Goal: Transaction & Acquisition: Purchase product/service

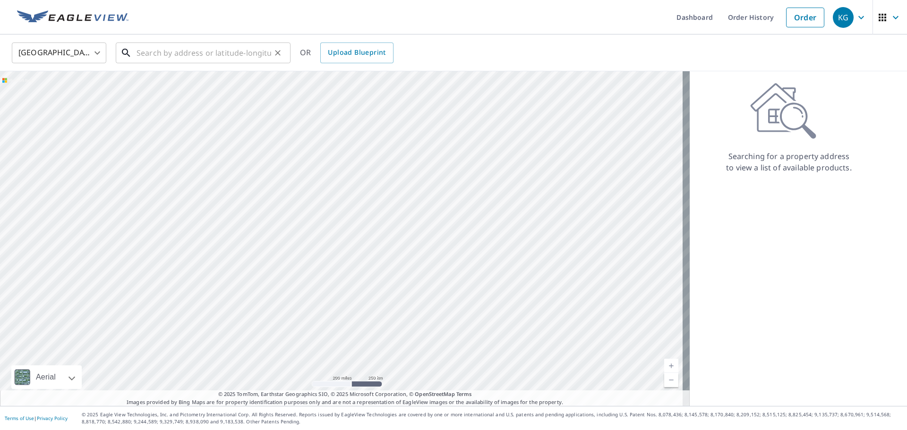
click at [221, 57] on input "text" at bounding box center [204, 53] width 135 height 26
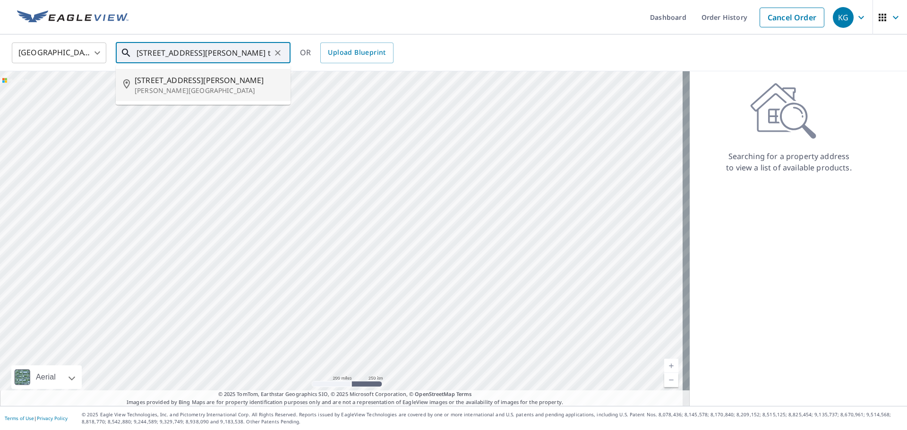
click at [214, 79] on span "[STREET_ADDRESS][PERSON_NAME]" at bounding box center [209, 80] width 148 height 11
type input "[STREET_ADDRESS][PERSON_NAME][PERSON_NAME]"
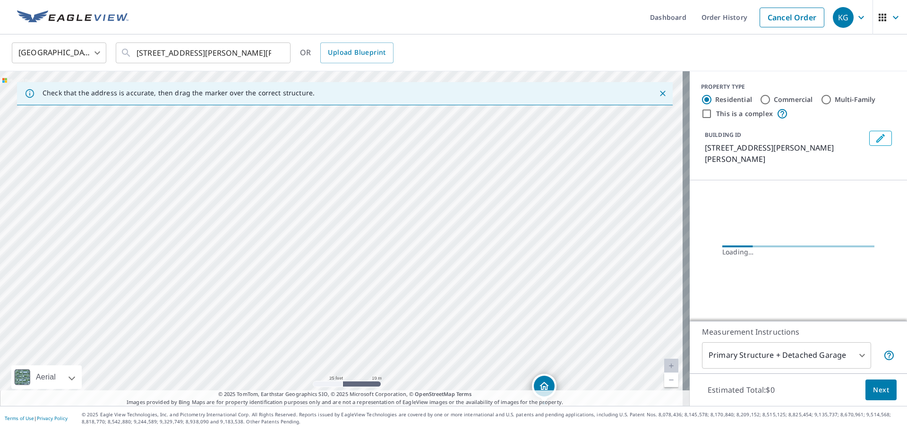
drag, startPoint x: 490, startPoint y: 295, endPoint x: 424, endPoint y: 237, distance: 87.7
click at [424, 237] on div "[STREET_ADDRESS][PERSON_NAME][PERSON_NAME]" at bounding box center [345, 238] width 690 height 335
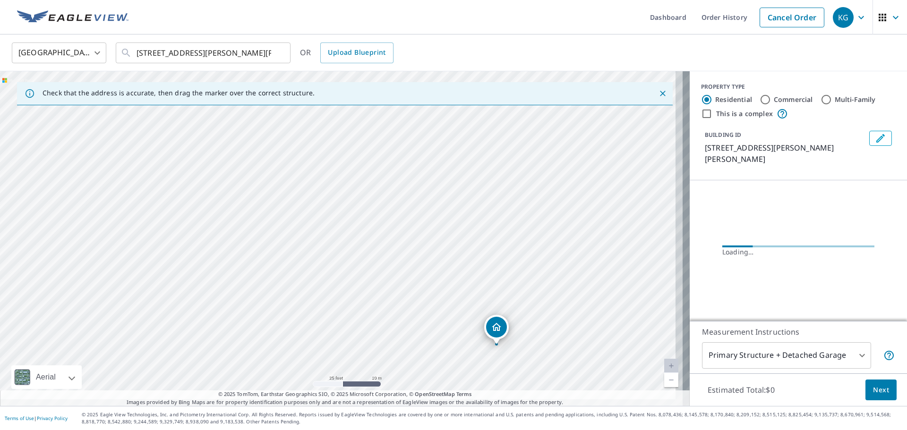
drag, startPoint x: 555, startPoint y: 305, endPoint x: 476, endPoint y: 233, distance: 106.4
click at [480, 236] on div "[STREET_ADDRESS][PERSON_NAME][PERSON_NAME]" at bounding box center [345, 238] width 690 height 335
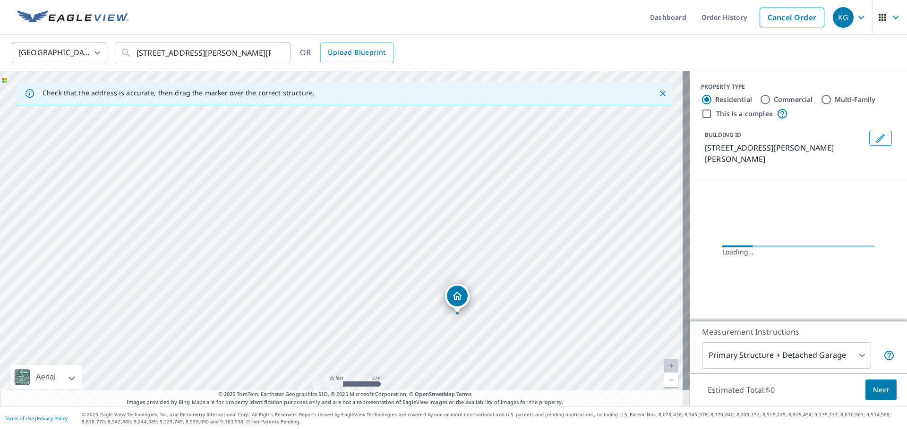
click at [866, 388] on button "Next" at bounding box center [881, 390] width 31 height 21
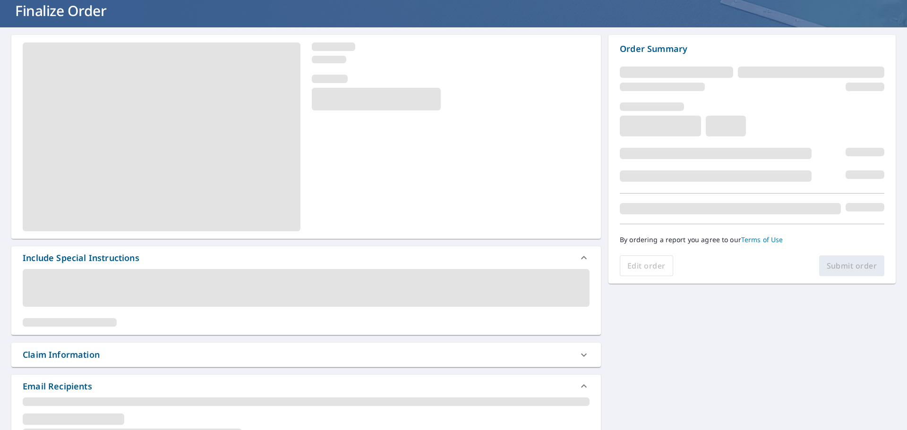
scroll to position [142, 0]
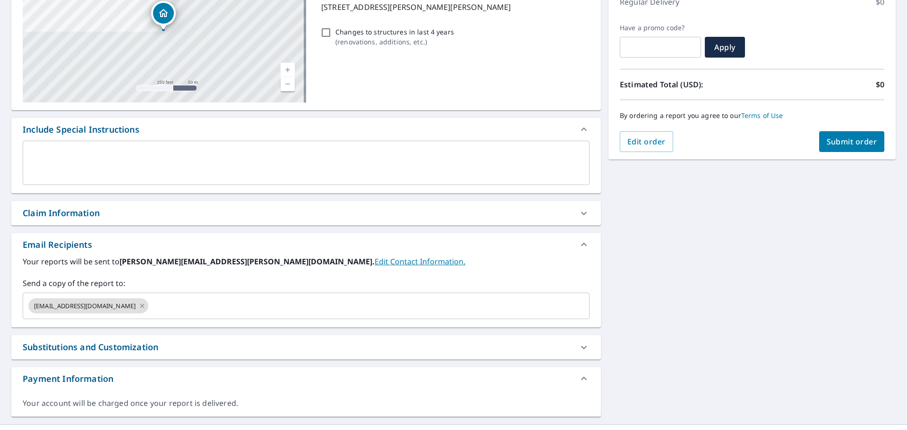
click at [114, 219] on div "Claim Information" at bounding box center [298, 213] width 550 height 13
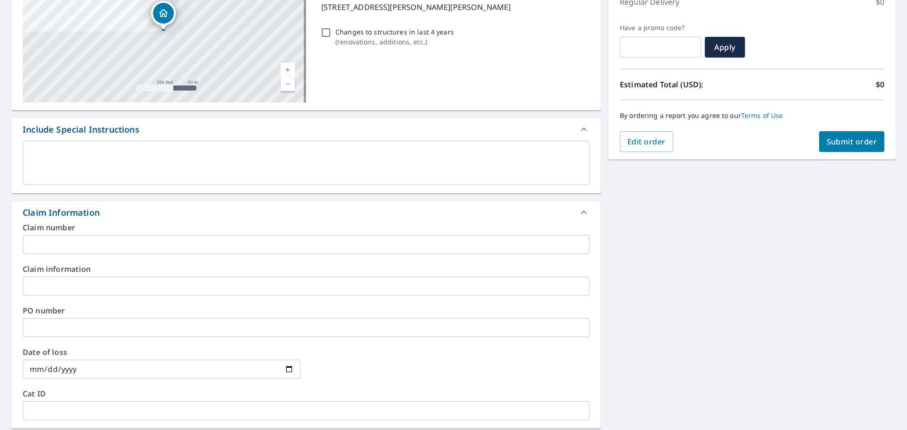
click at [107, 245] on input "text" at bounding box center [306, 244] width 567 height 19
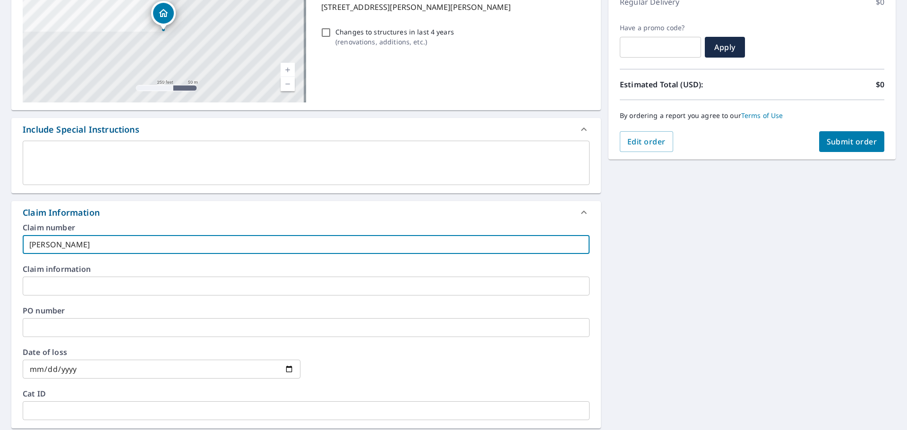
type input "[PERSON_NAME]-vs"
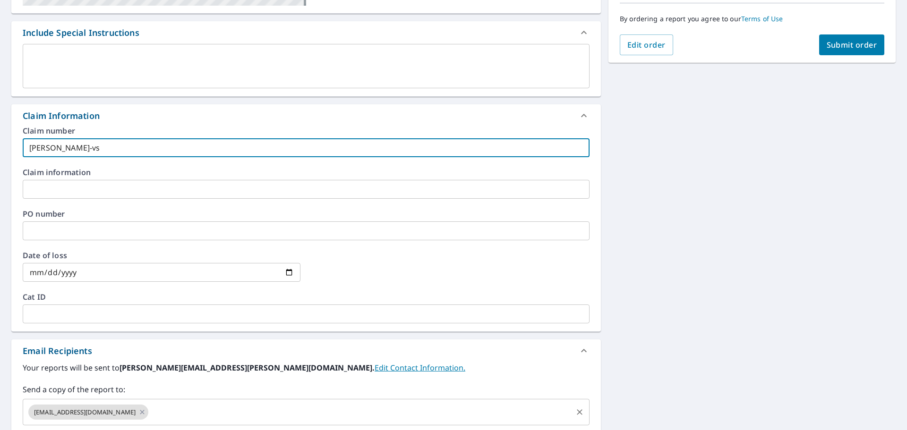
scroll to position [363, 0]
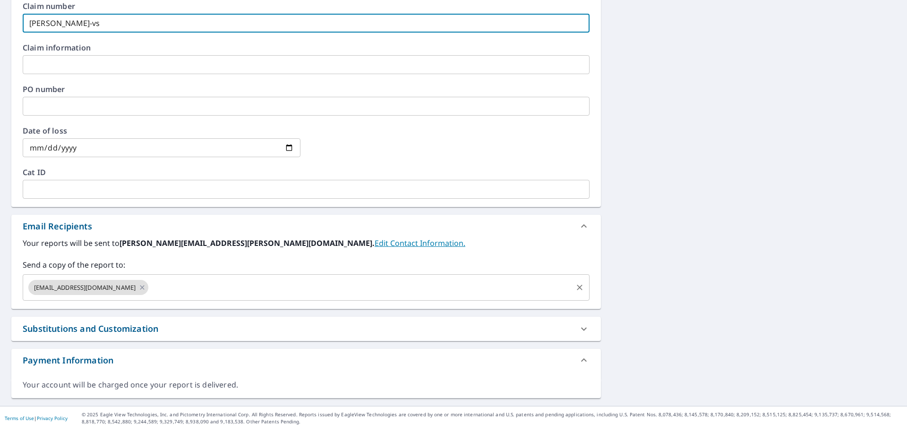
click at [229, 293] on input "text" at bounding box center [361, 288] width 422 height 18
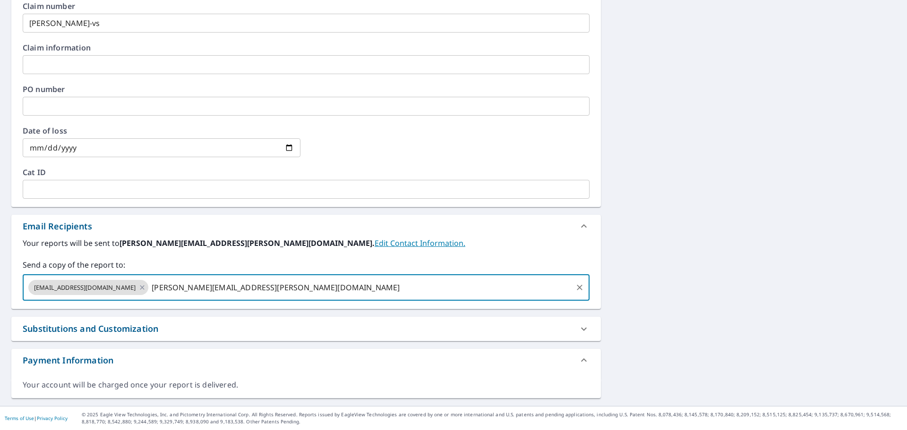
type input "[PERSON_NAME][EMAIL_ADDRESS][PERSON_NAME][DOMAIN_NAME]"
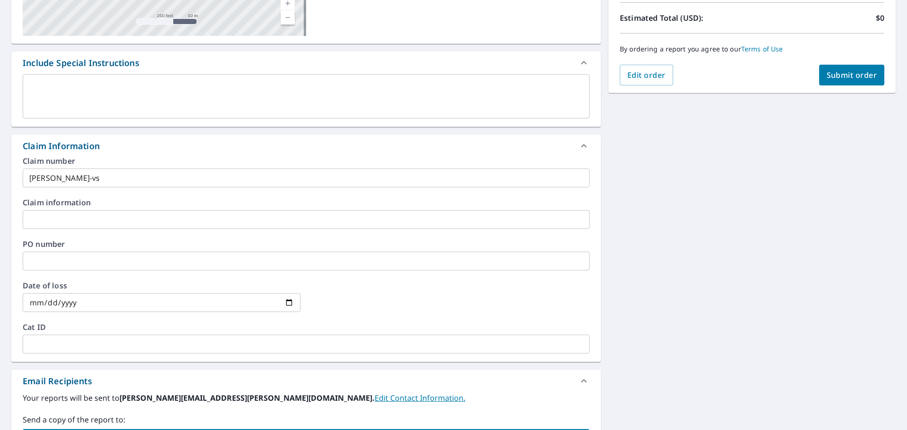
scroll to position [174, 0]
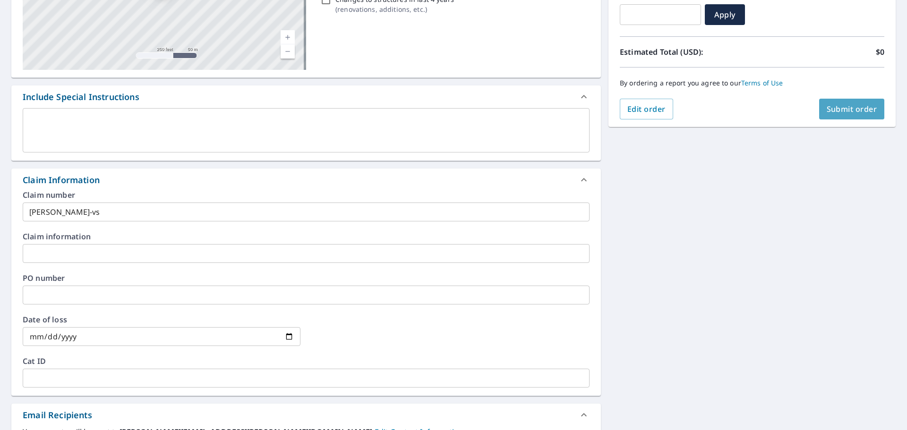
click at [840, 107] on span "Submit order" at bounding box center [852, 109] width 51 height 10
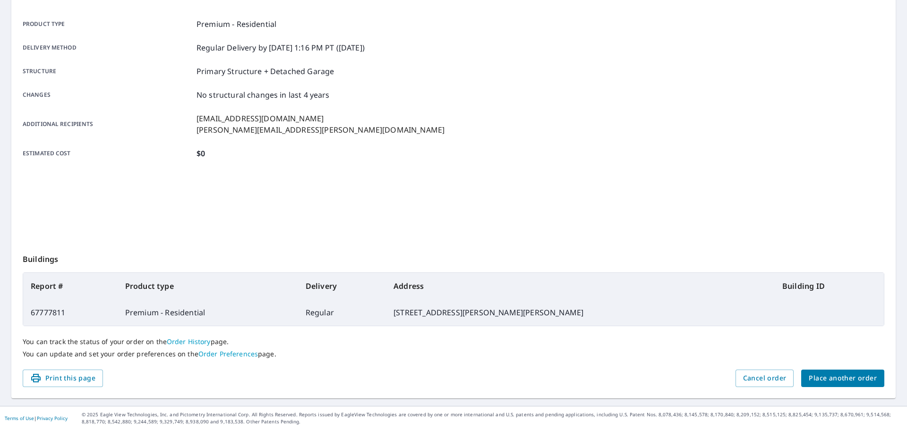
scroll to position [126, 0]
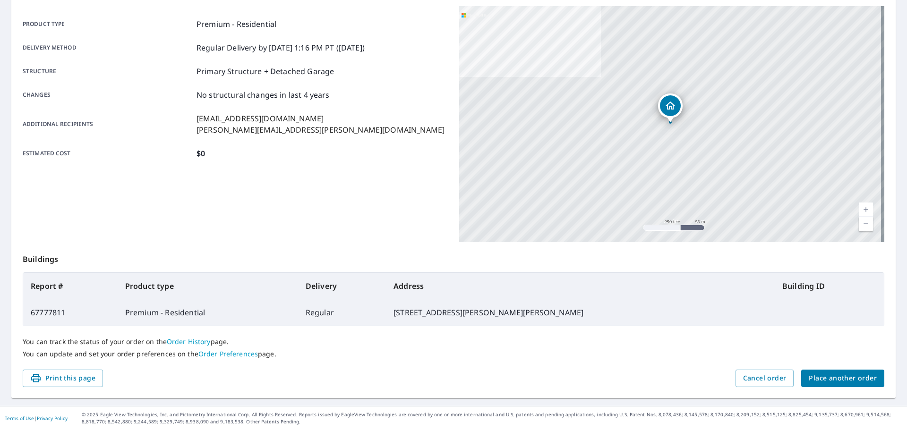
click at [855, 380] on span "Place another order" at bounding box center [843, 379] width 68 height 12
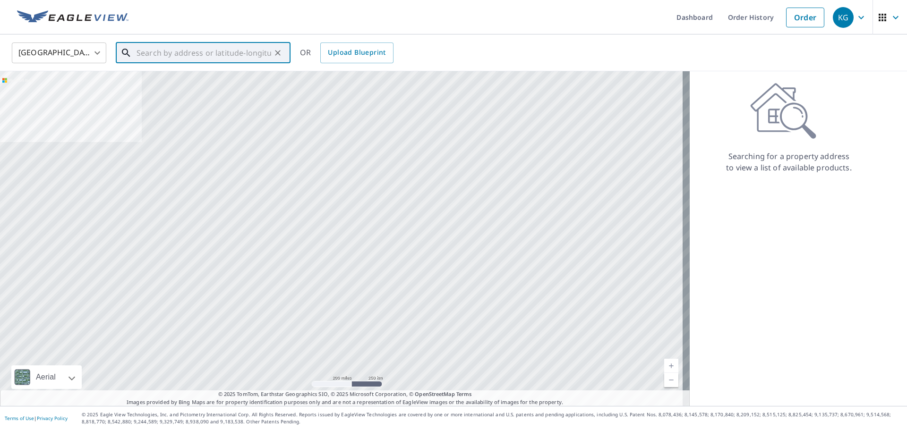
click at [262, 57] on input "text" at bounding box center [204, 53] width 135 height 26
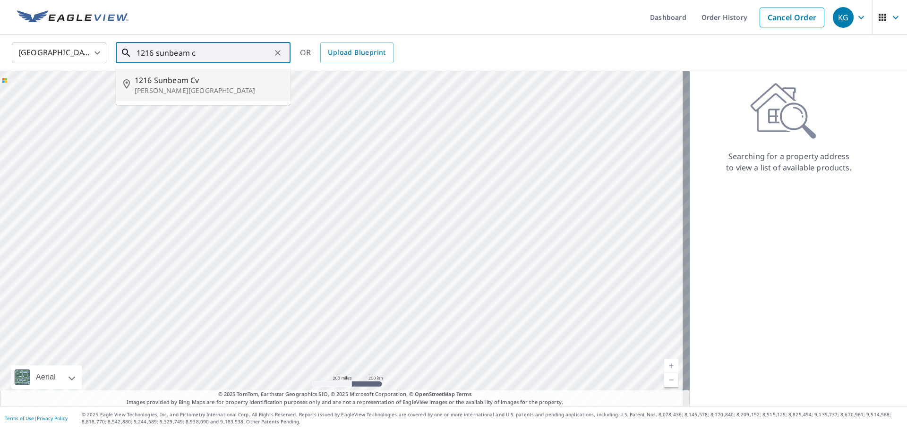
click at [238, 74] on li "[STREET_ADDRESS][PERSON_NAME]" at bounding box center [203, 85] width 175 height 32
type input "[STREET_ADDRESS][PERSON_NAME]"
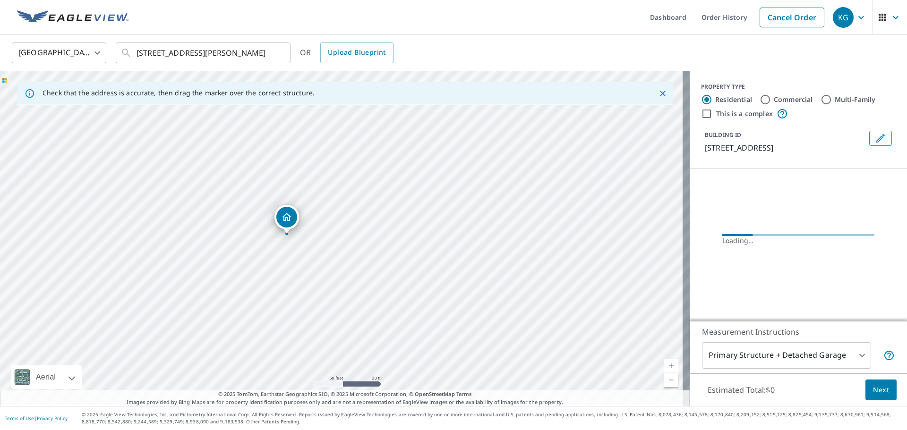
click at [872, 381] on button "Next" at bounding box center [881, 390] width 31 height 21
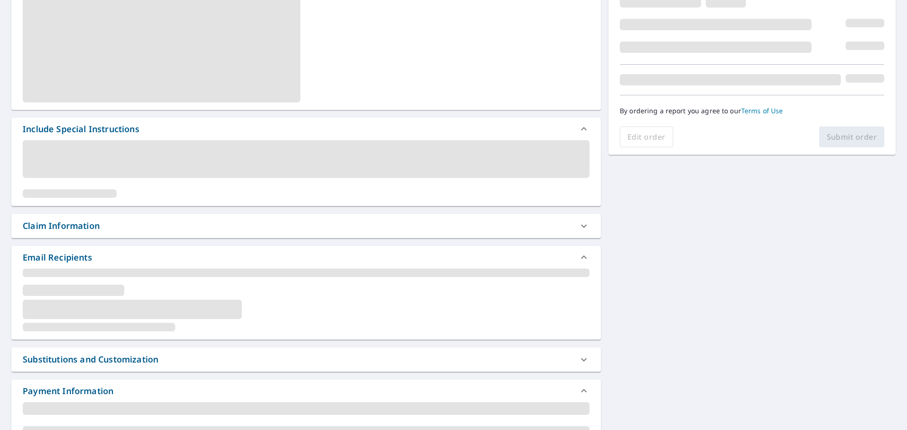
scroll to position [160, 0]
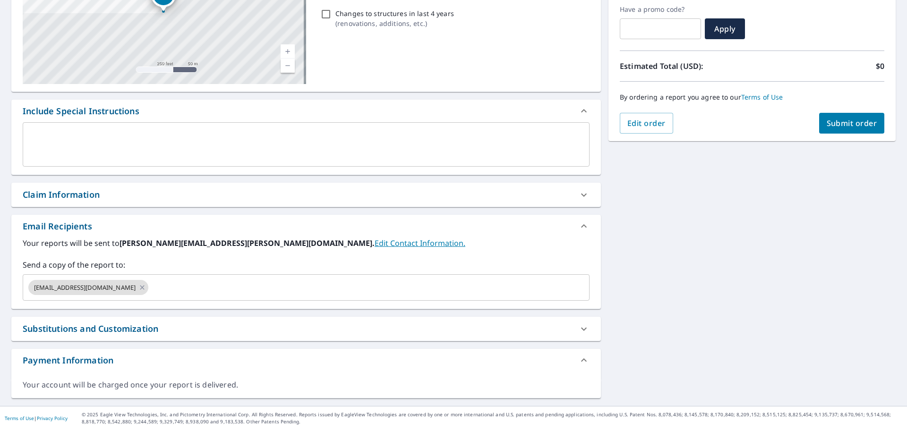
click at [138, 196] on div "Claim Information" at bounding box center [298, 195] width 550 height 13
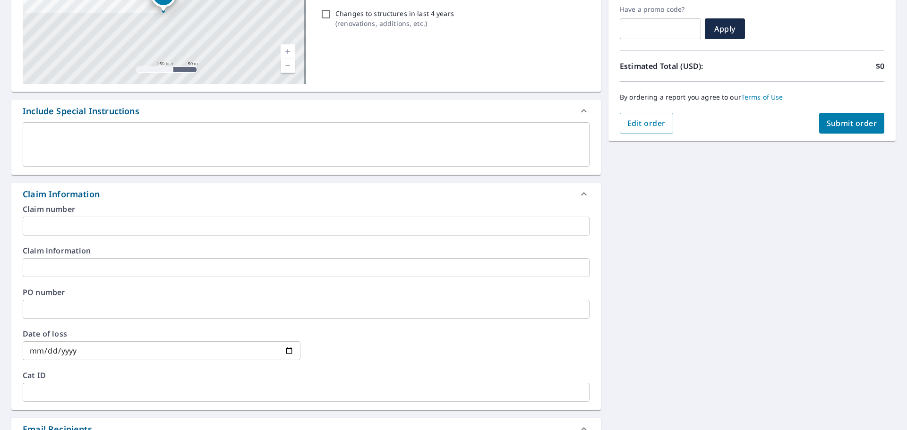
click at [152, 227] on input "text" at bounding box center [306, 226] width 567 height 19
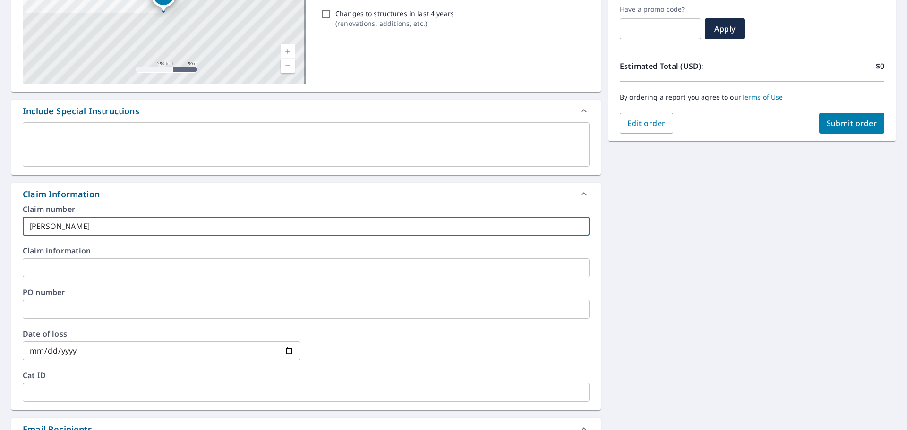
type input "[PERSON_NAME]-vs"
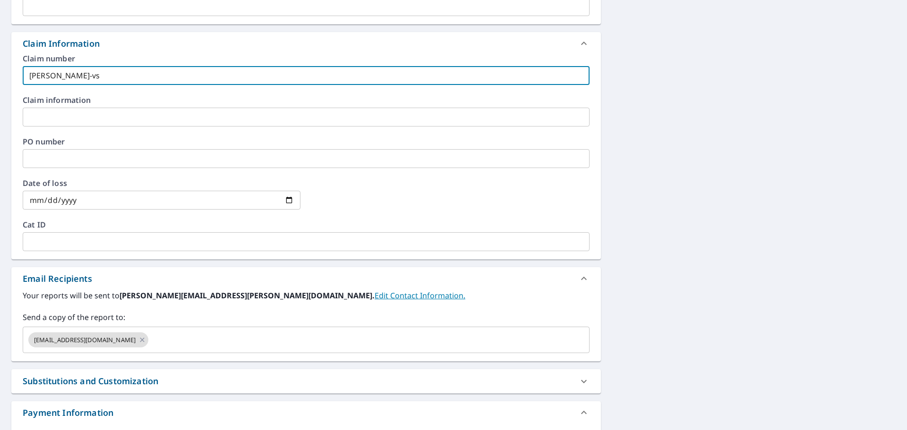
scroll to position [349, 0]
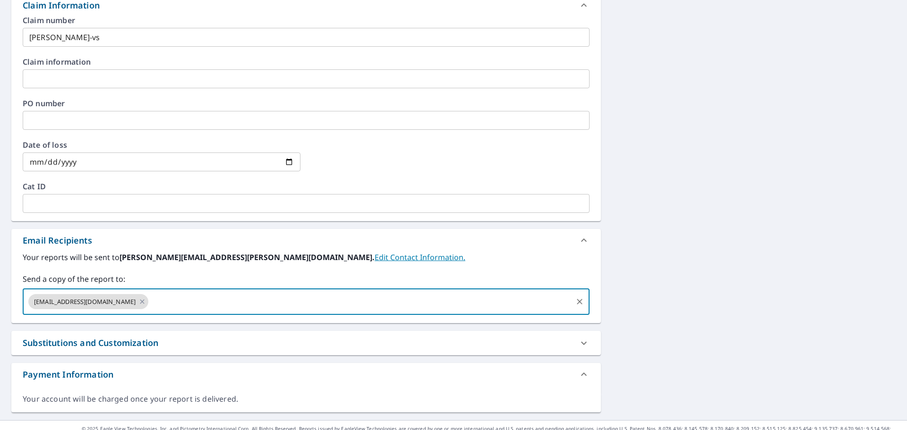
click at [216, 299] on input "text" at bounding box center [361, 302] width 422 height 18
type input "[PERSON_NAME][EMAIL_ADDRESS][PERSON_NAME][DOMAIN_NAME]"
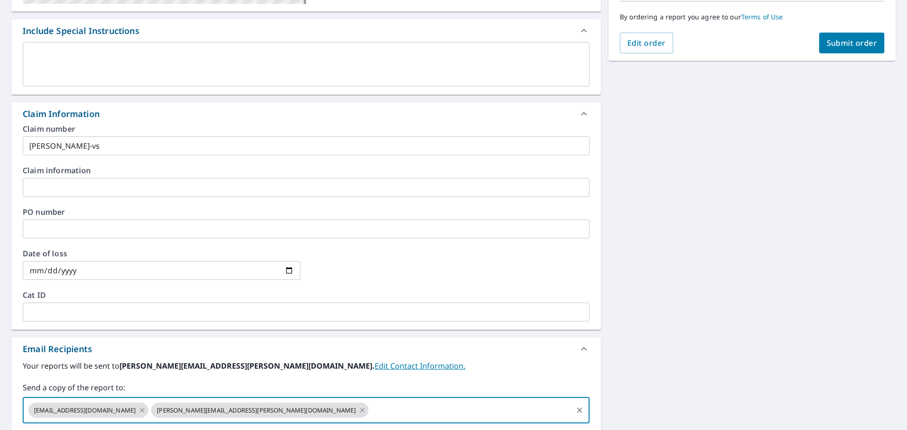
scroll to position [113, 0]
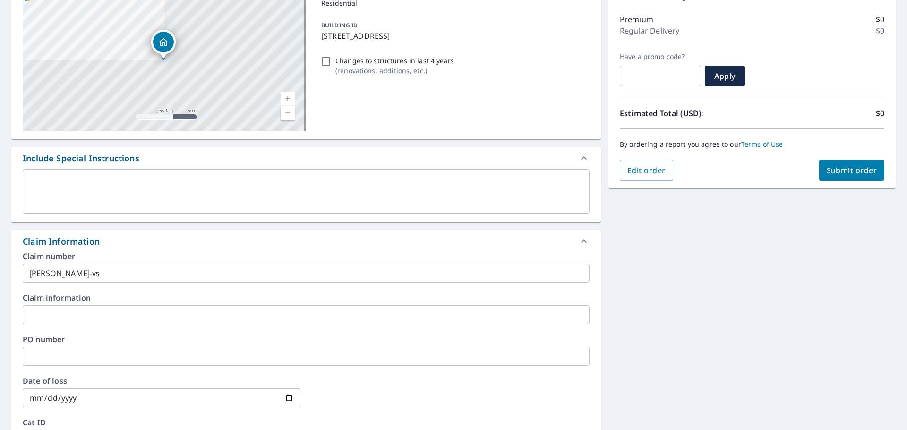
click at [841, 171] on span "Submit order" at bounding box center [852, 170] width 51 height 10
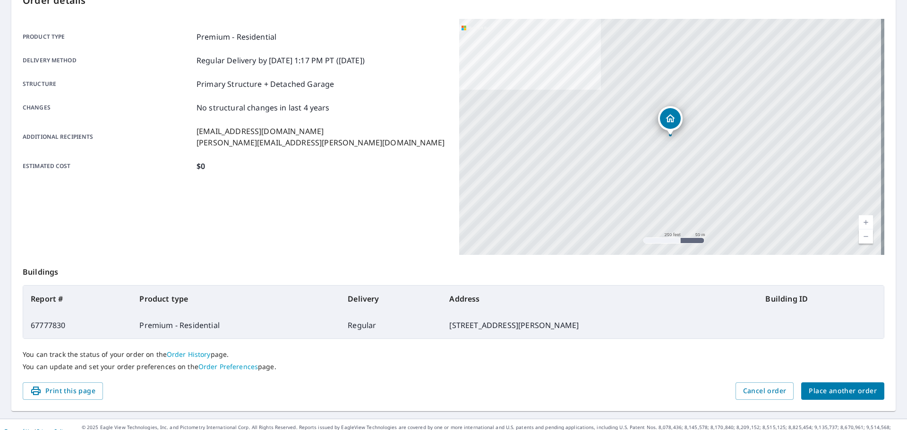
click at [849, 393] on span "Place another order" at bounding box center [843, 392] width 68 height 12
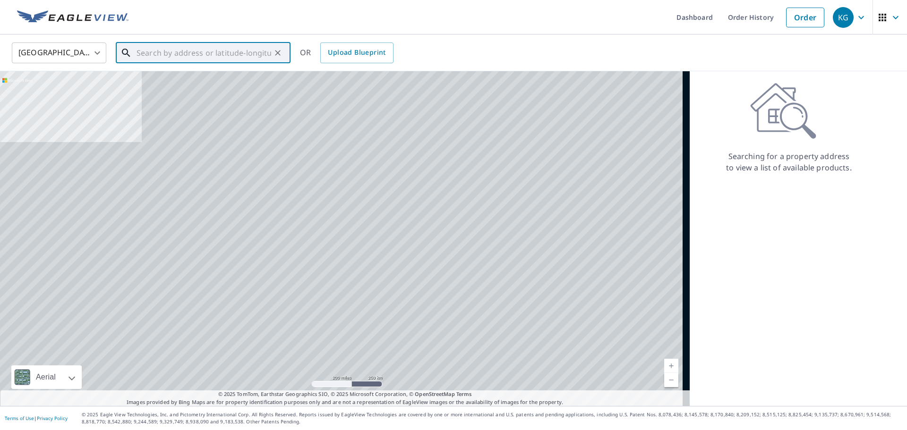
click at [219, 57] on input "text" at bounding box center [204, 53] width 135 height 26
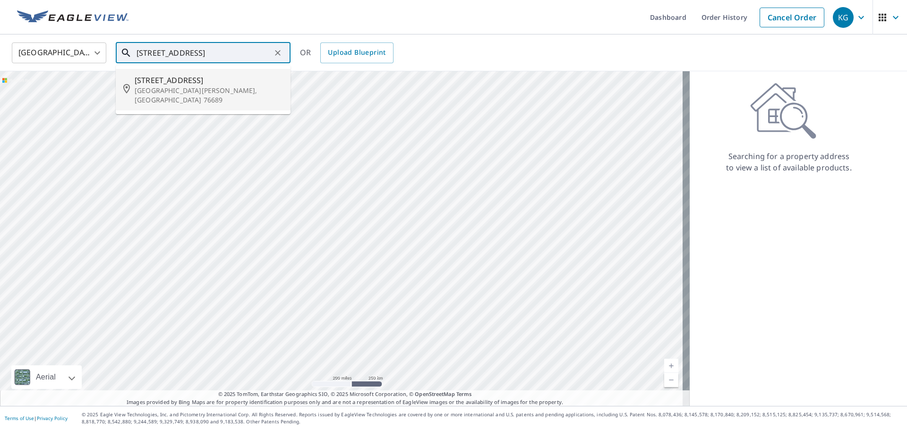
click at [204, 92] on p "[GEOGRAPHIC_DATA][PERSON_NAME], [GEOGRAPHIC_DATA] 76689" at bounding box center [209, 95] width 148 height 19
type input "[STREET_ADDRESS][PERSON_NAME]"
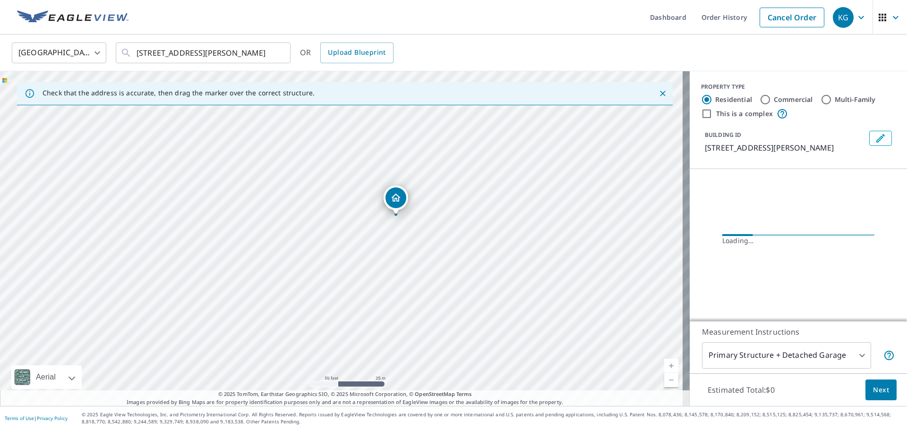
click at [874, 386] on span "Next" at bounding box center [881, 391] width 16 height 12
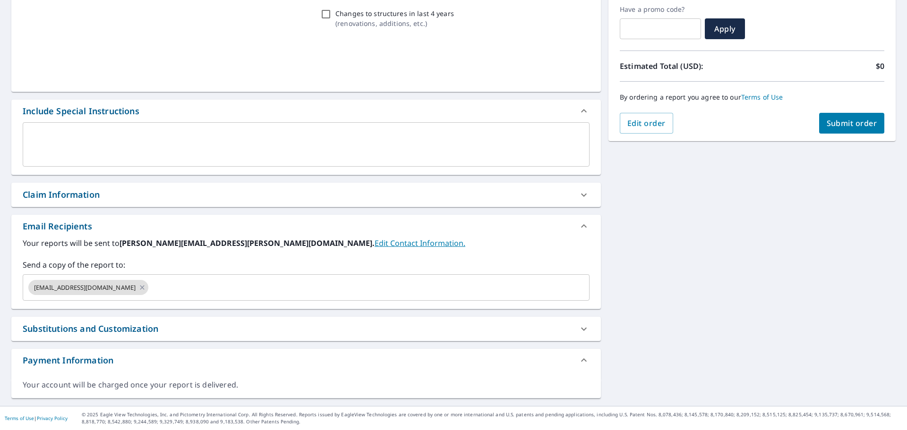
scroll to position [160, 0]
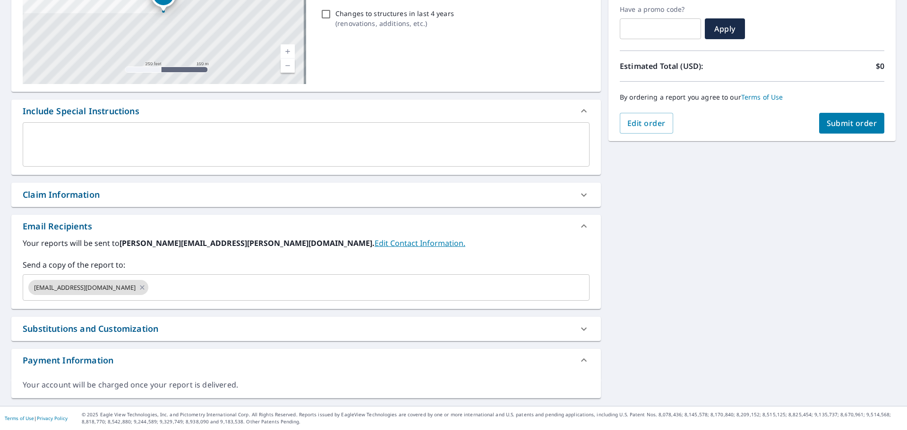
click at [84, 202] on div "Claim Information" at bounding box center [306, 195] width 590 height 24
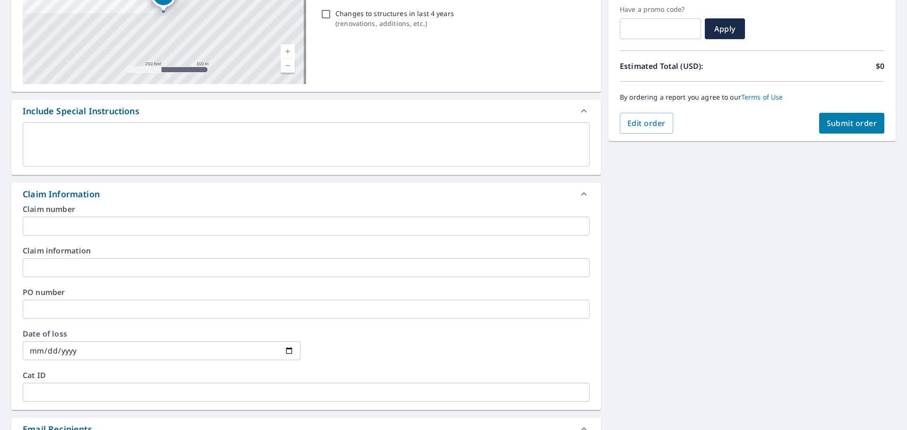
click at [85, 225] on input "text" at bounding box center [306, 226] width 567 height 19
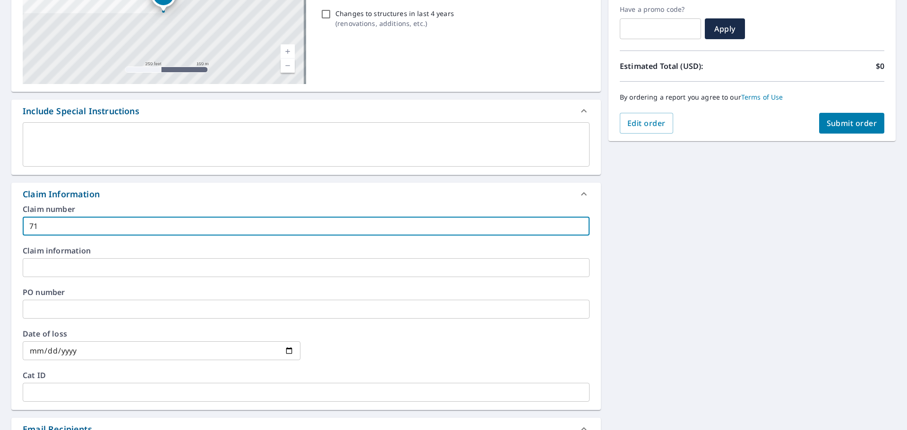
type input "7"
type input "[PERSON_NAME]- vs"
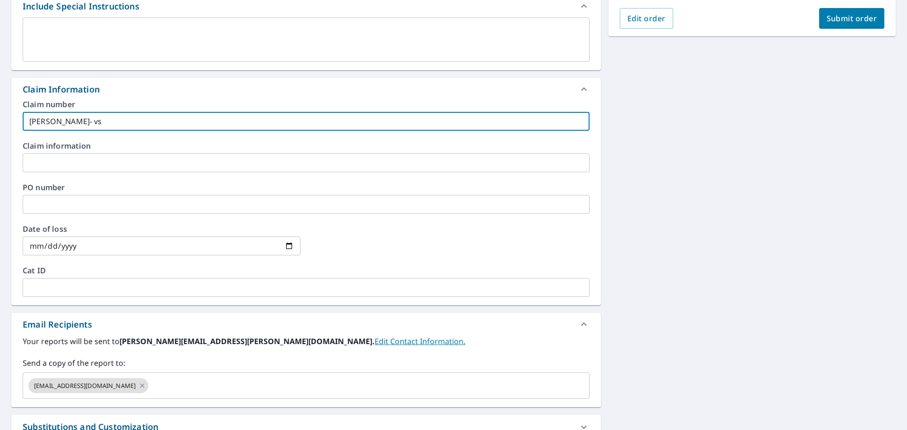
scroll to position [363, 0]
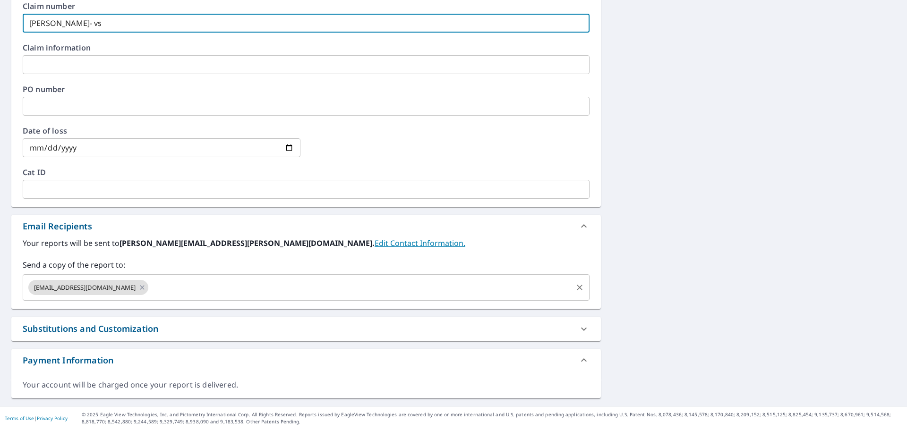
click at [155, 287] on input "text" at bounding box center [361, 288] width 422 height 18
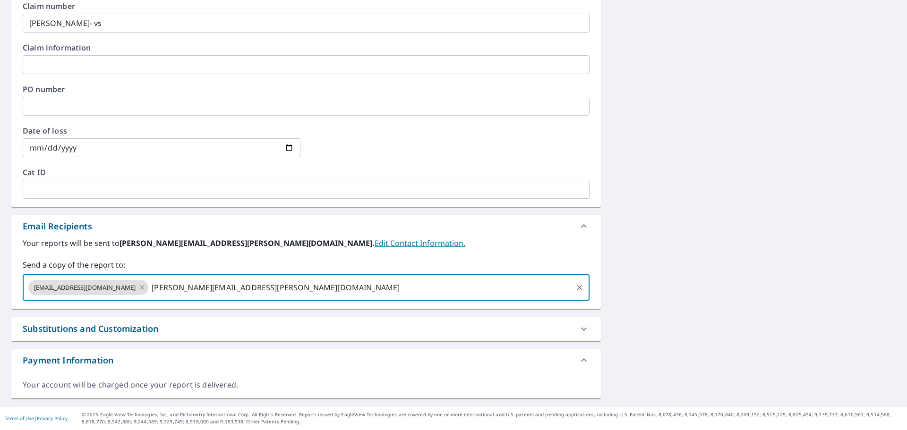
type input "[PERSON_NAME][EMAIL_ADDRESS][PERSON_NAME][DOMAIN_NAME]"
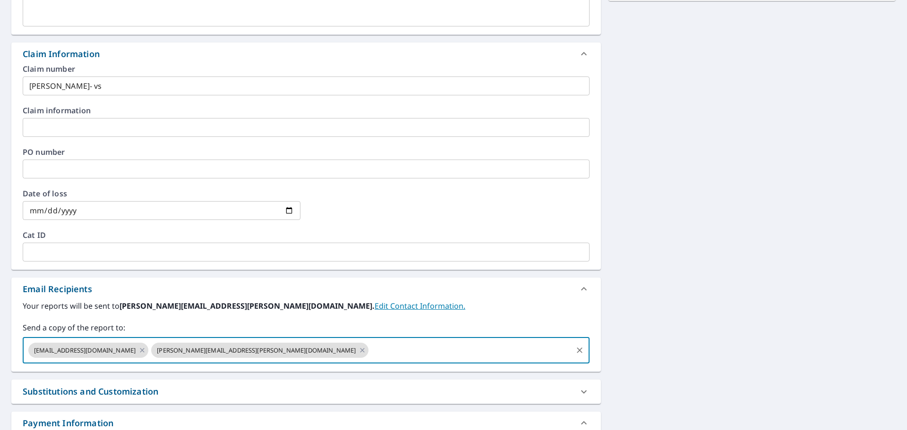
scroll to position [222, 0]
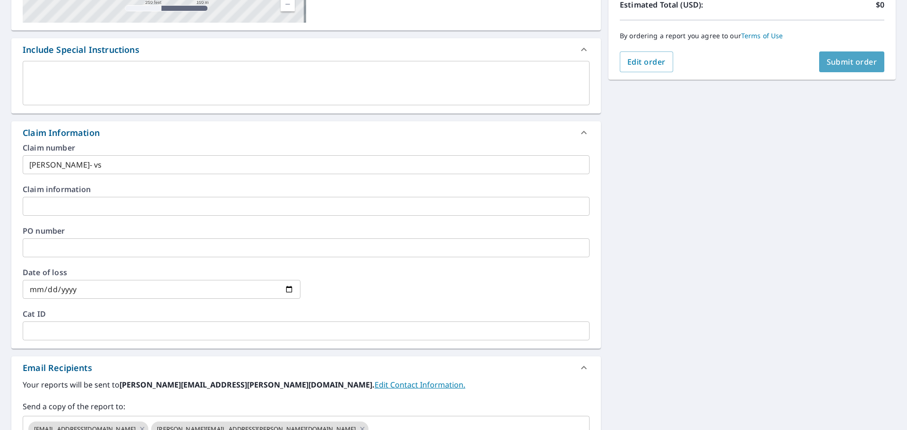
click at [827, 62] on span "Submit order" at bounding box center [852, 62] width 51 height 10
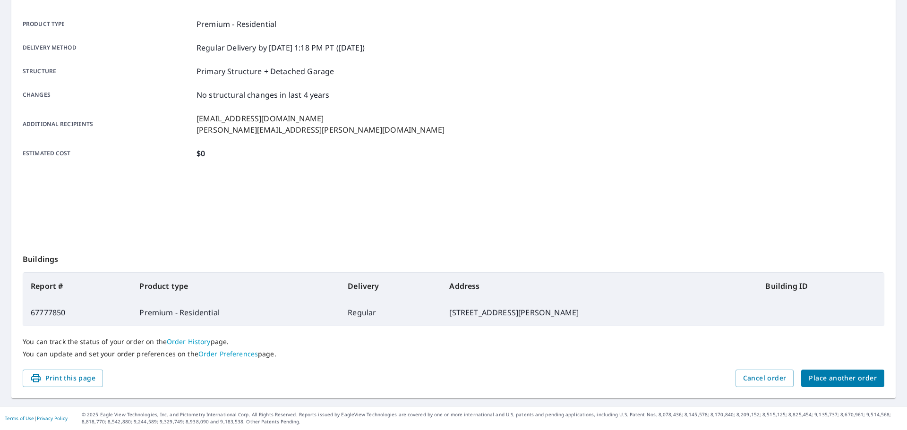
scroll to position [126, 0]
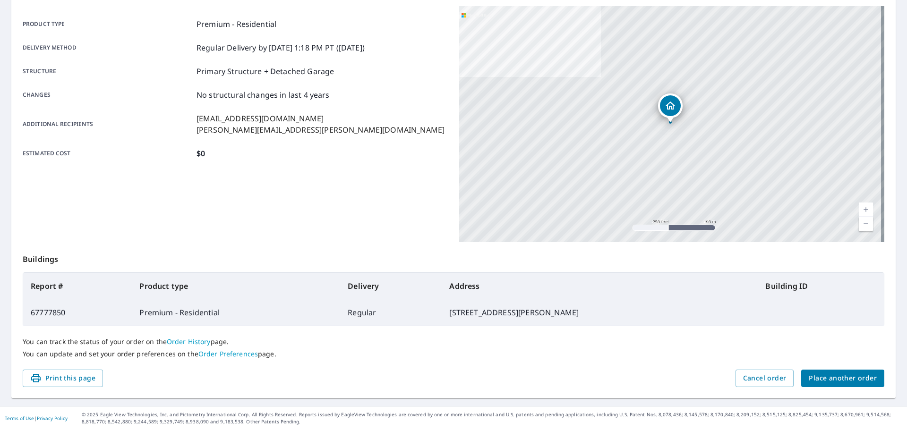
click at [820, 374] on span "Place another order" at bounding box center [843, 379] width 68 height 12
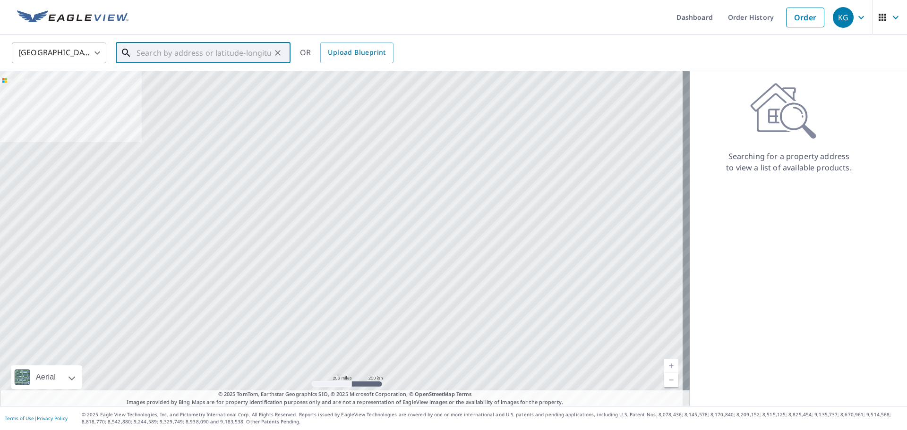
click at [215, 54] on input "text" at bounding box center [204, 53] width 135 height 26
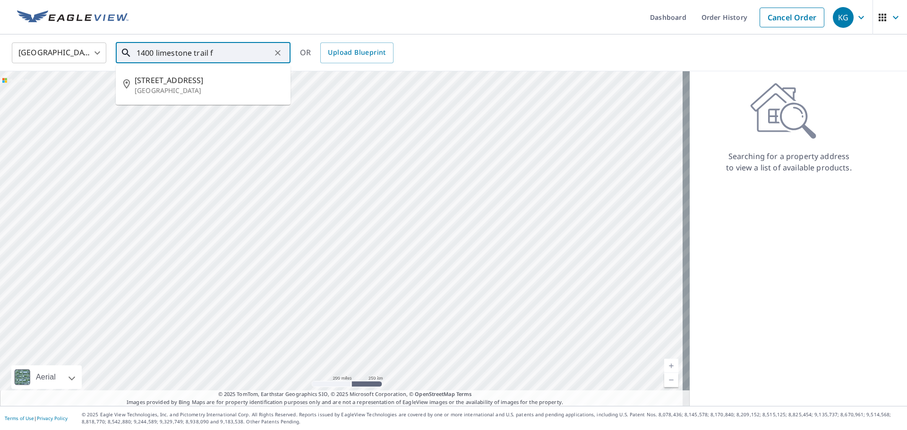
click at [215, 116] on div at bounding box center [345, 238] width 690 height 335
click at [225, 71] on li "[STREET_ADDRESS]" at bounding box center [203, 85] width 175 height 32
type input "[STREET_ADDRESS]"
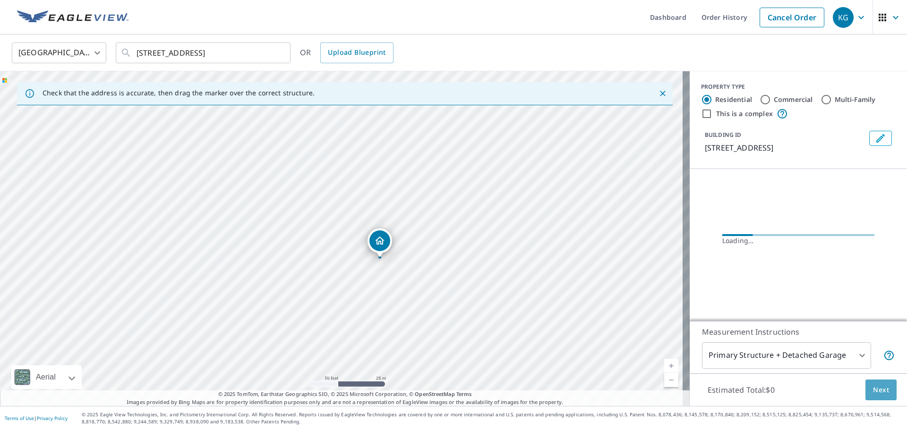
click at [878, 396] on button "Next" at bounding box center [881, 390] width 31 height 21
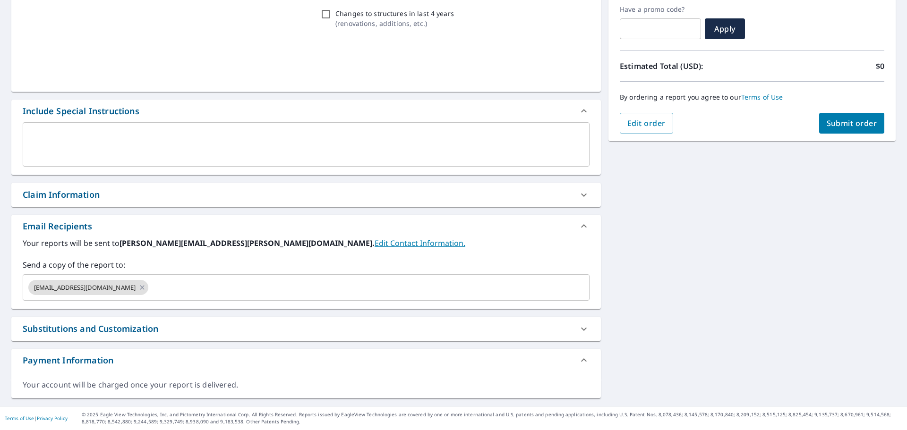
scroll to position [160, 0]
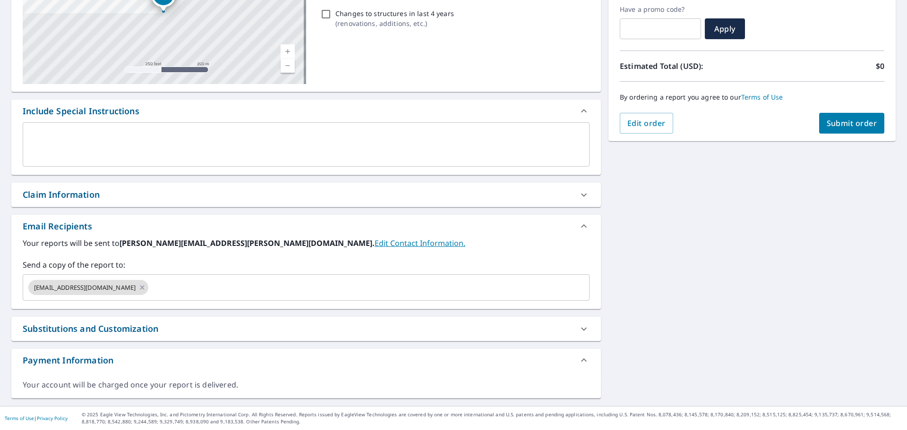
click at [111, 204] on div "Claim Information" at bounding box center [306, 195] width 590 height 24
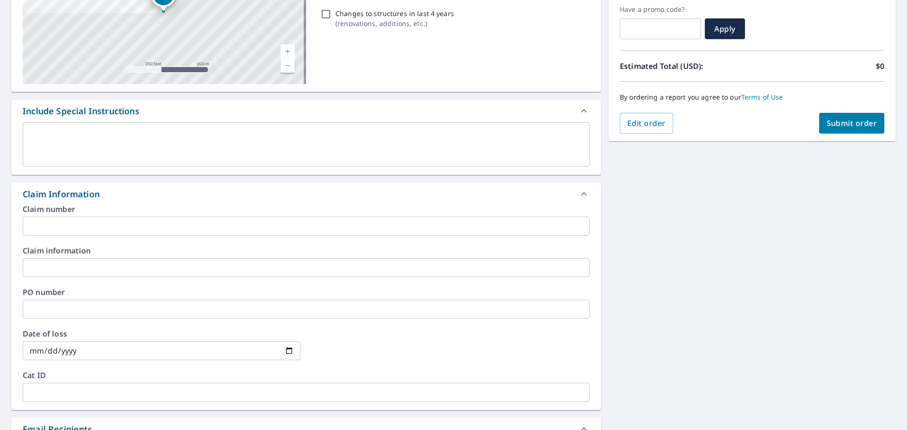
click at [110, 227] on input "text" at bounding box center [306, 226] width 567 height 19
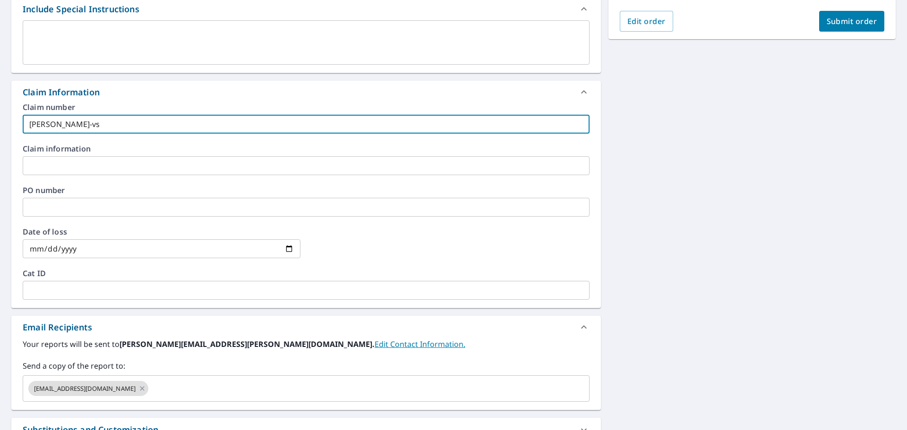
scroll to position [363, 0]
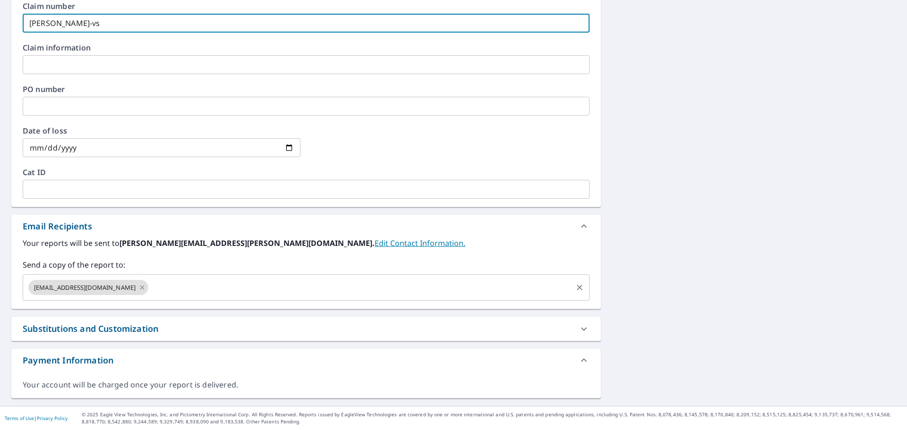
type input "[PERSON_NAME]-vs"
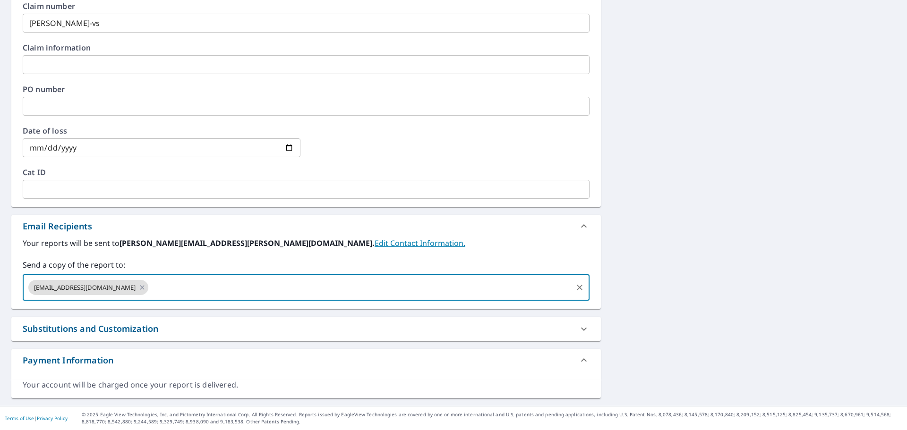
click at [207, 289] on input "text" at bounding box center [361, 288] width 422 height 18
type input "[EMAIL_ADDRESS][DOMAIN_NAME]"
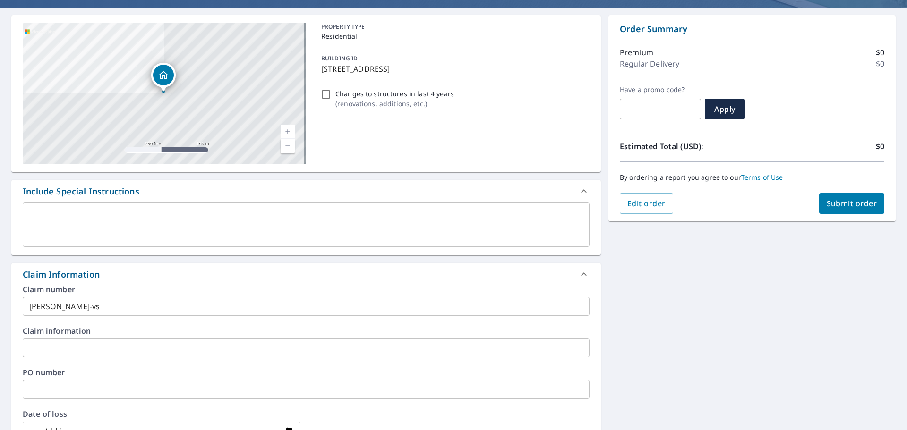
click at [852, 197] on button "Submit order" at bounding box center [852, 203] width 66 height 21
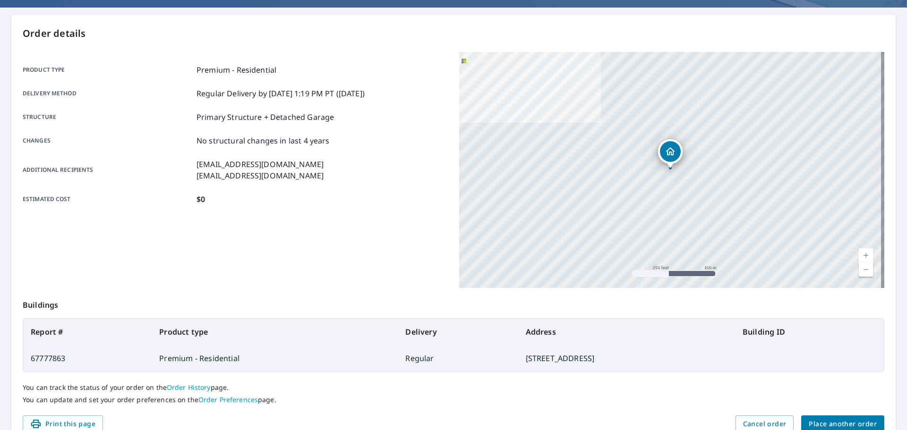
click at [846, 417] on button "Place another order" at bounding box center [842, 424] width 83 height 17
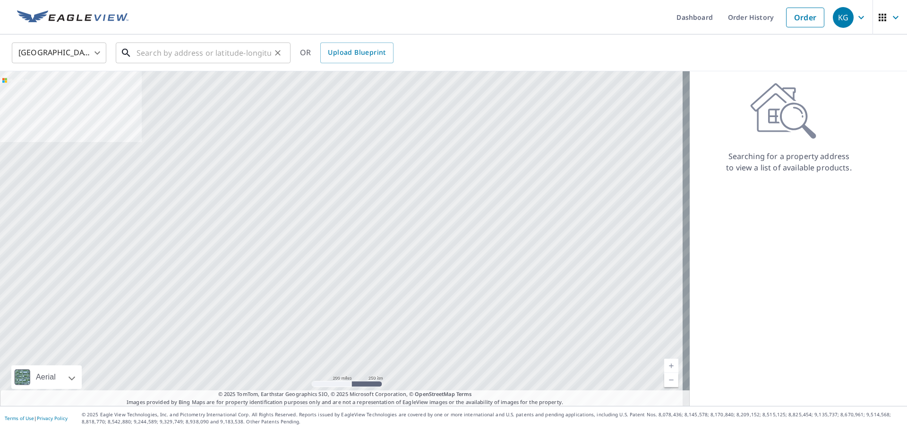
click at [226, 56] on input "text" at bounding box center [204, 53] width 135 height 26
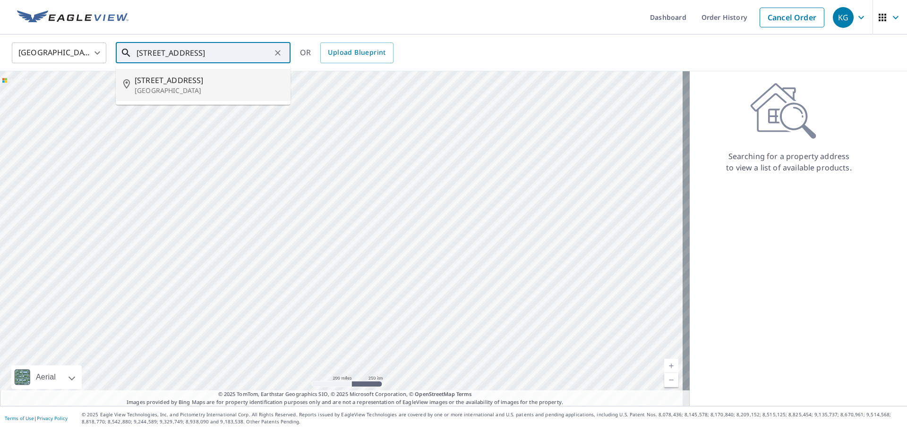
click at [207, 76] on span "[STREET_ADDRESS]" at bounding box center [209, 80] width 148 height 11
type input "[STREET_ADDRESS]"
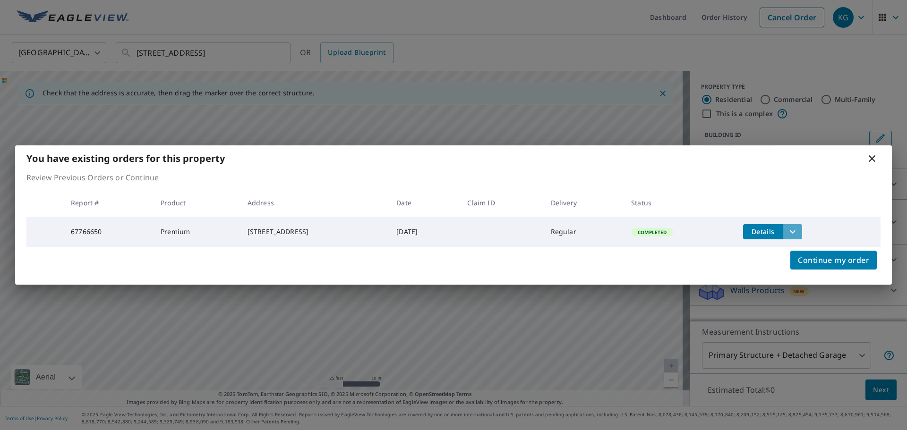
click at [799, 232] on icon "filesDropdownBtn-67766650" at bounding box center [792, 231] width 11 height 11
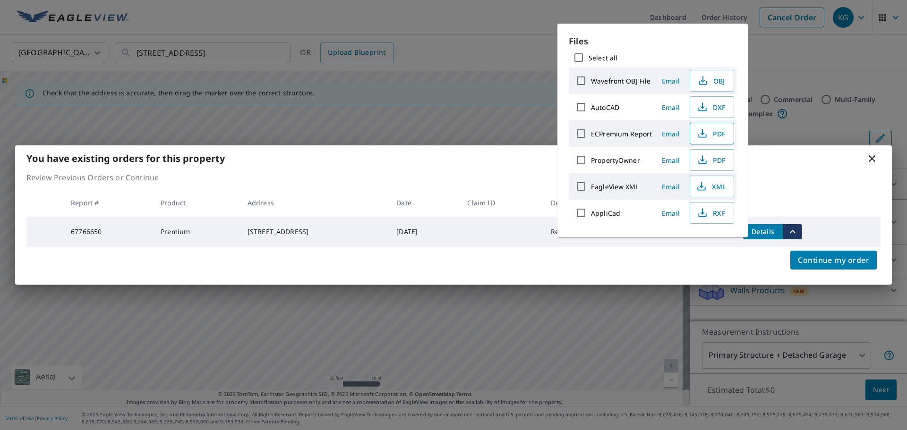
click at [706, 130] on icon "button" at bounding box center [702, 133] width 11 height 11
click at [872, 162] on icon at bounding box center [872, 158] width 11 height 11
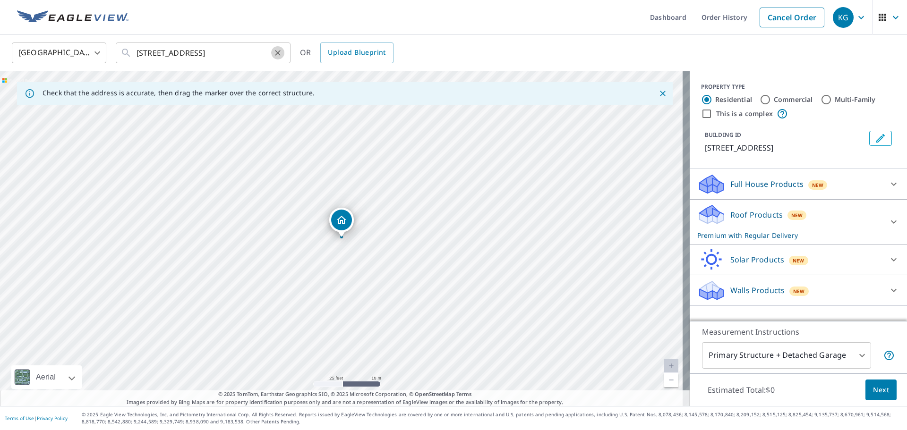
click at [281, 50] on icon "Clear" at bounding box center [277, 52] width 9 height 9
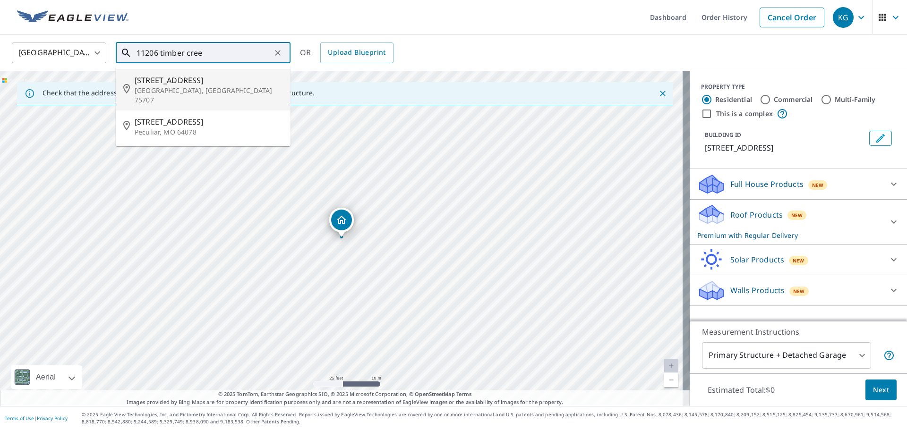
click at [198, 93] on p "[GEOGRAPHIC_DATA], [GEOGRAPHIC_DATA] 75707" at bounding box center [209, 95] width 148 height 19
type input "[STREET_ADDRESS]"
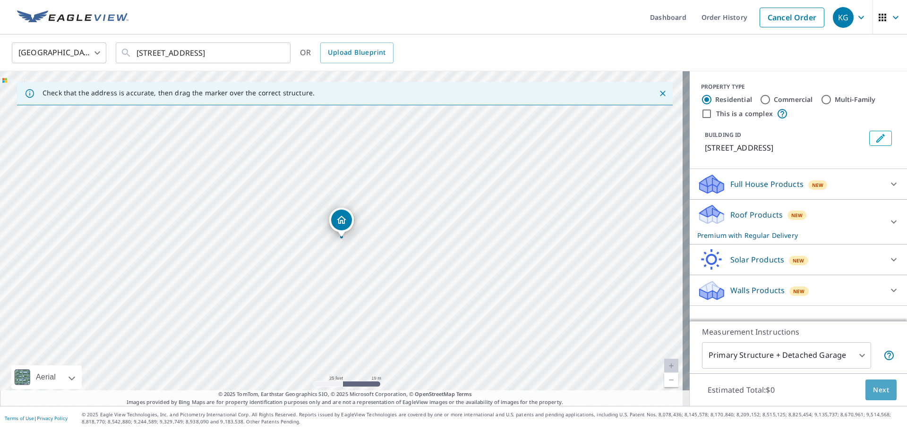
click at [871, 382] on button "Next" at bounding box center [881, 390] width 31 height 21
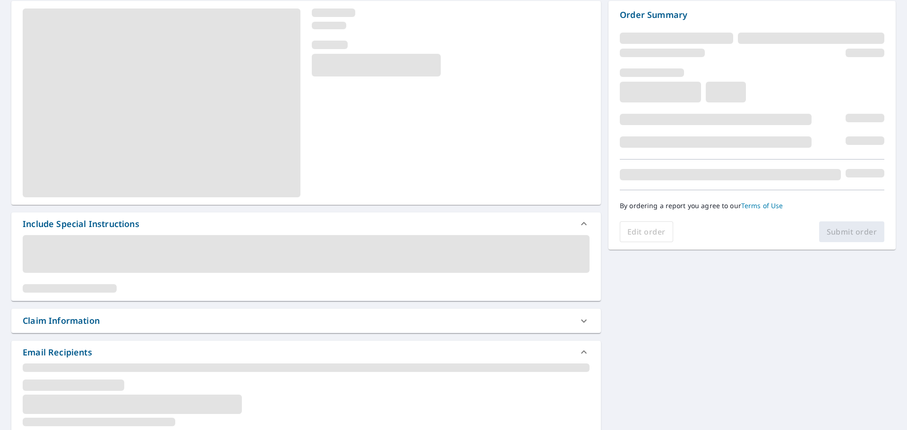
scroll to position [95, 0]
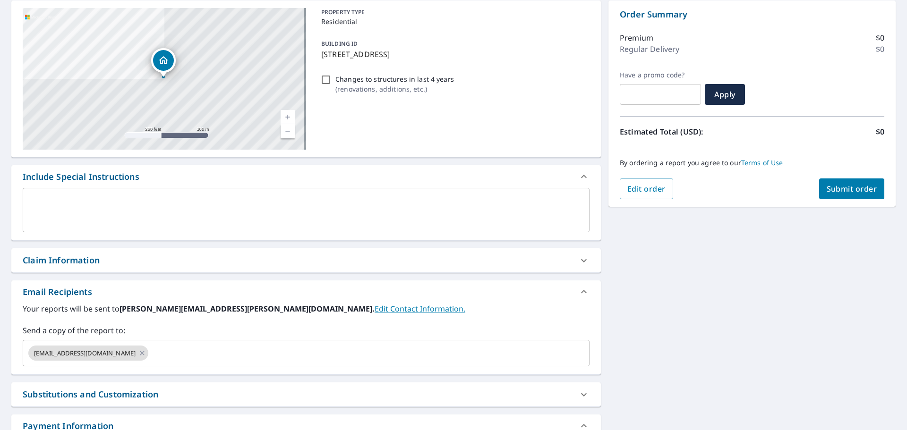
click at [201, 263] on div "Claim Information" at bounding box center [298, 260] width 550 height 13
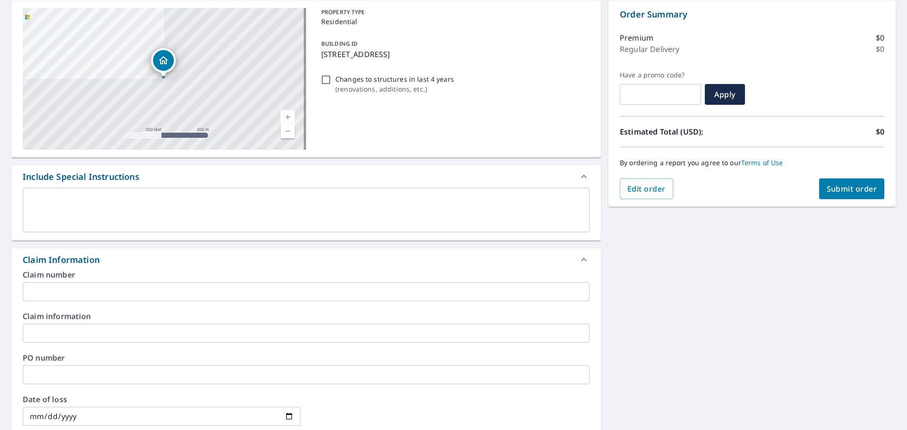
click at [184, 304] on div "Claim number ​ Claim information ​ PO number ​ Date of loss ​ Cat ID ​" at bounding box center [306, 373] width 590 height 205
click at [187, 293] on input "text" at bounding box center [306, 292] width 567 height 19
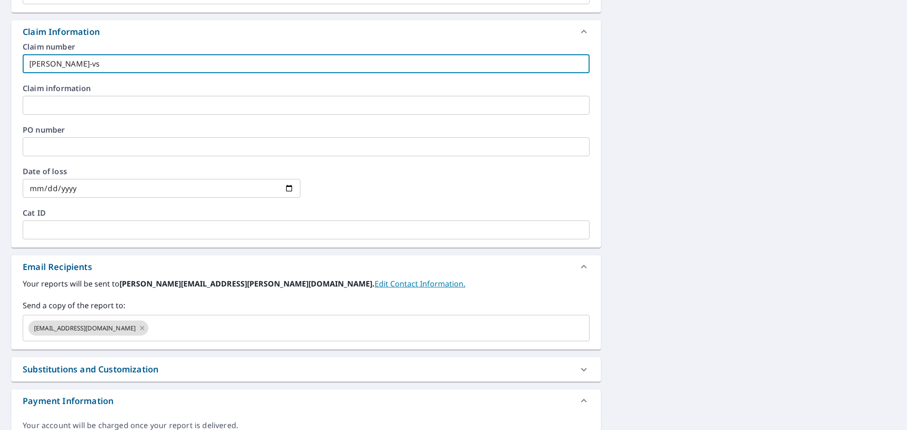
scroll to position [363, 0]
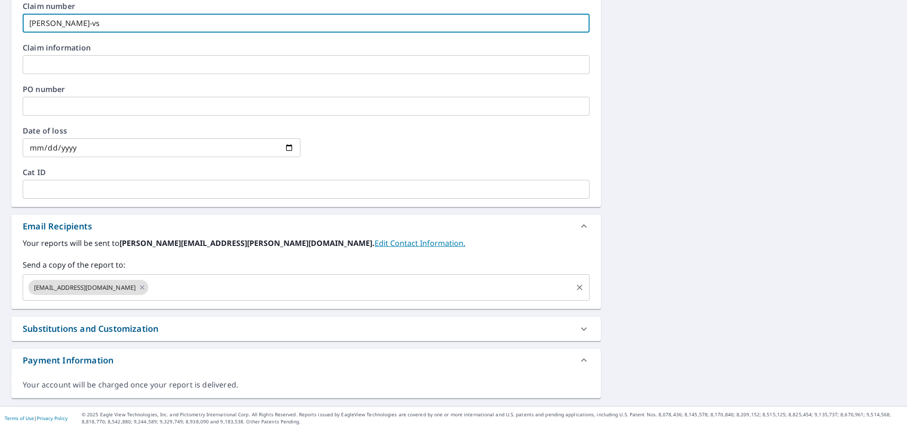
type input "[PERSON_NAME]-vs"
click at [196, 286] on input "text" at bounding box center [361, 288] width 422 height 18
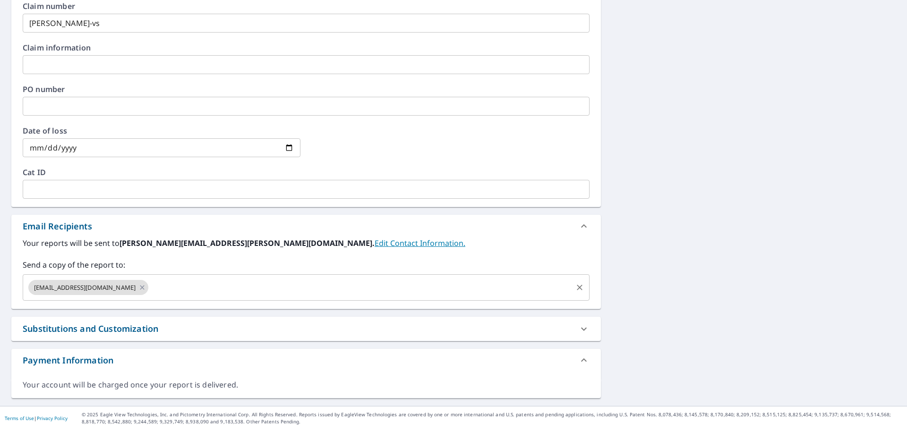
click at [192, 293] on input "text" at bounding box center [361, 288] width 422 height 18
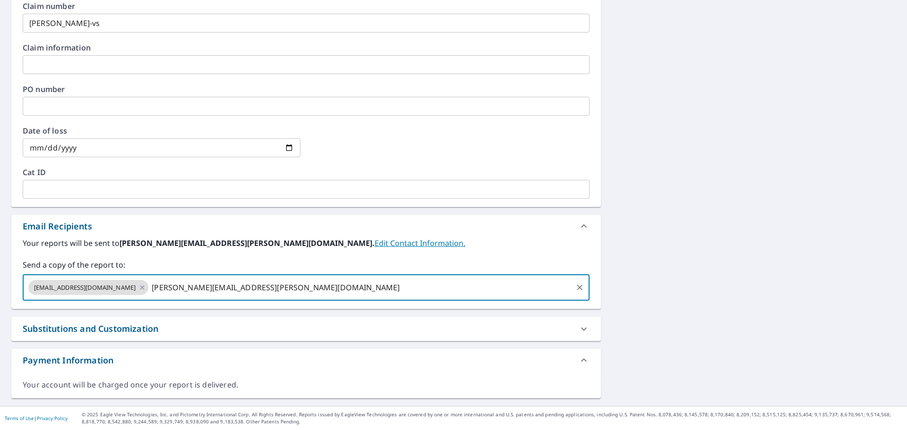
type input "[PERSON_NAME][EMAIL_ADDRESS][PERSON_NAME][DOMAIN_NAME]"
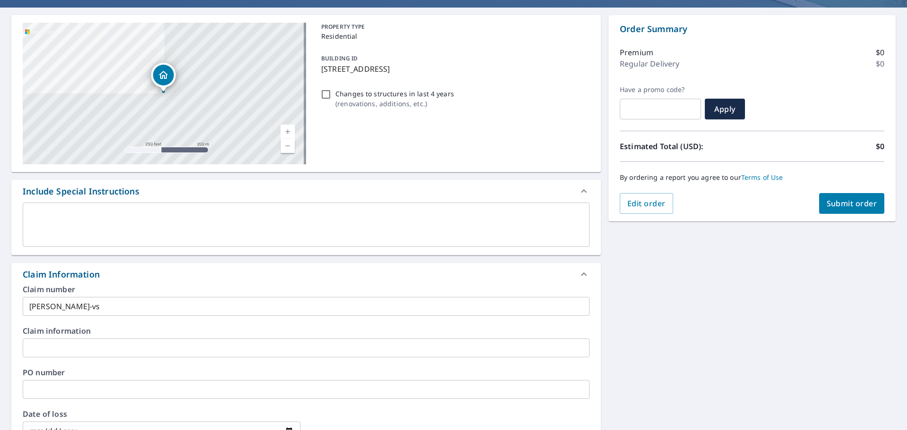
click at [832, 204] on span "Submit order" at bounding box center [852, 203] width 51 height 10
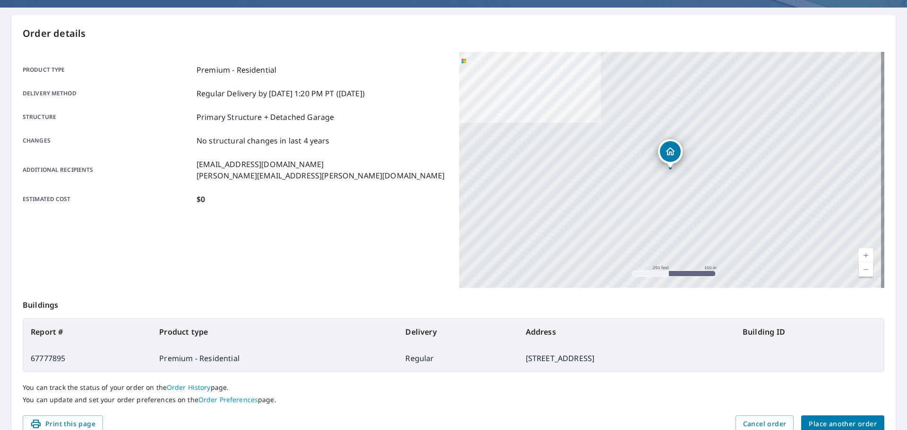
click at [863, 424] on span "Place another order" at bounding box center [843, 425] width 68 height 12
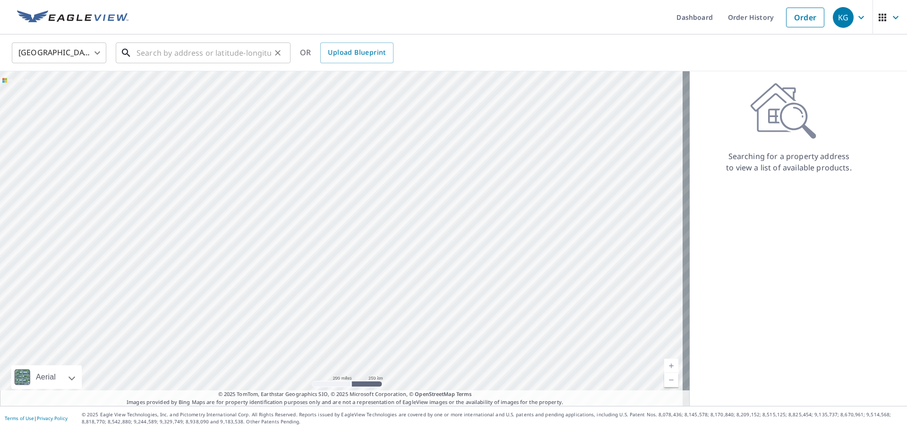
click at [160, 52] on input "text" at bounding box center [204, 53] width 135 height 26
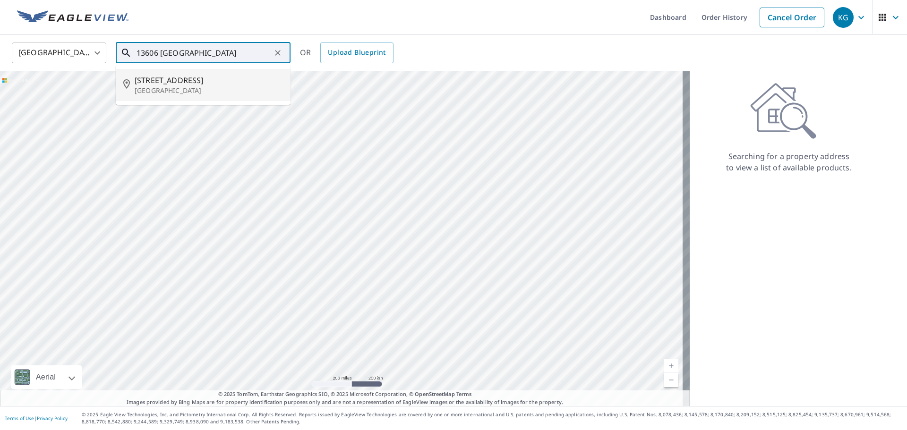
click at [153, 77] on span "[STREET_ADDRESS]" at bounding box center [209, 80] width 148 height 11
type input "[STREET_ADDRESS]"
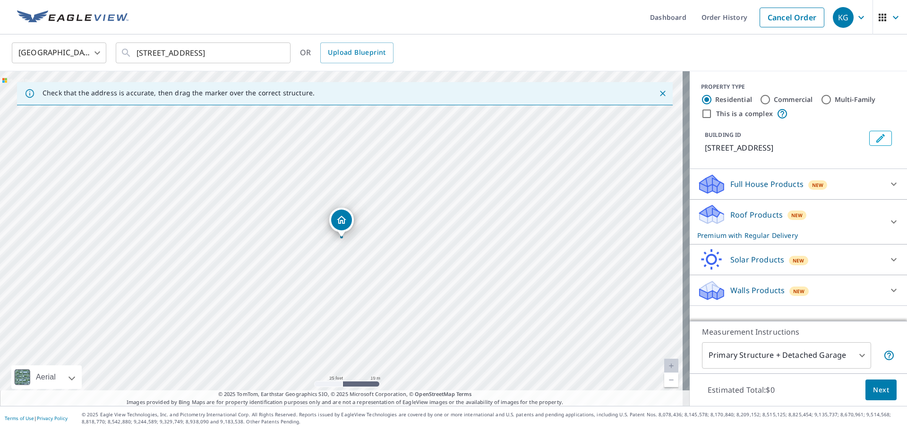
click at [873, 385] on span "Next" at bounding box center [881, 391] width 16 height 12
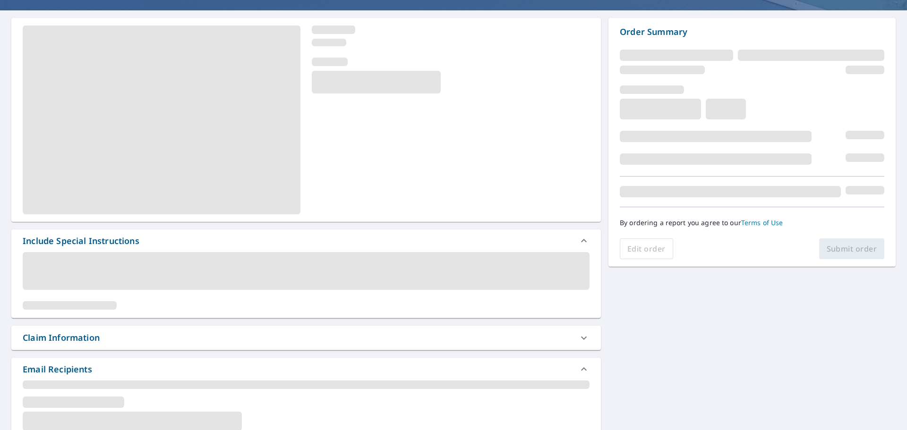
scroll to position [142, 0]
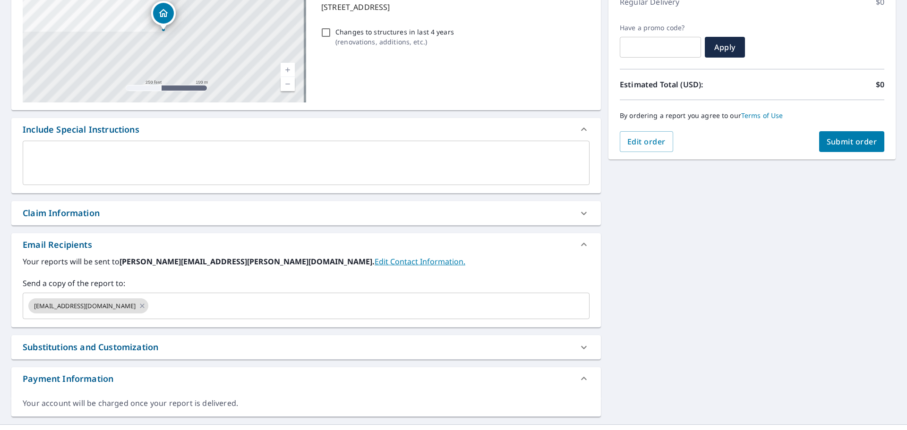
click at [113, 216] on div "Claim Information" at bounding box center [298, 213] width 550 height 13
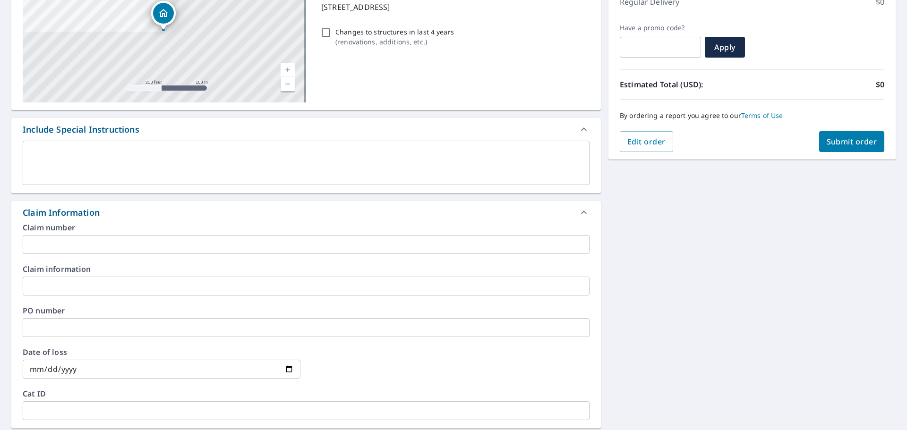
click at [130, 242] on input "text" at bounding box center [306, 244] width 567 height 19
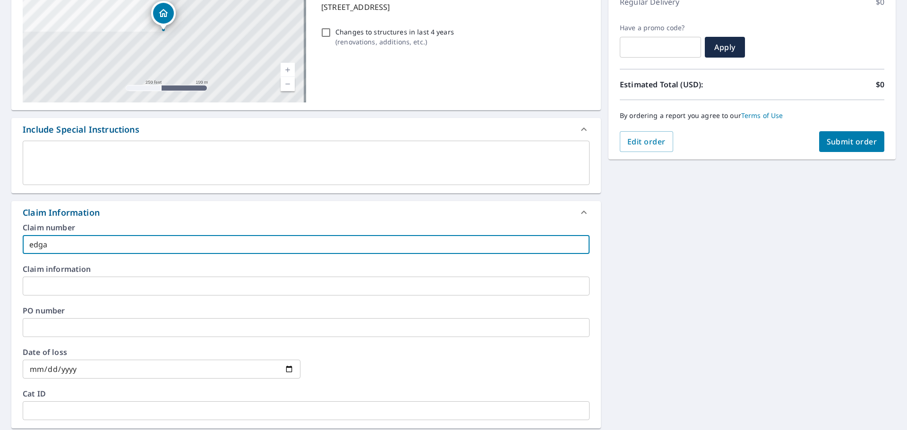
click at [112, 283] on input "text" at bounding box center [306, 286] width 567 height 19
click at [111, 240] on input "edga" at bounding box center [306, 244] width 567 height 19
type input "[PERSON_NAME]-vs"
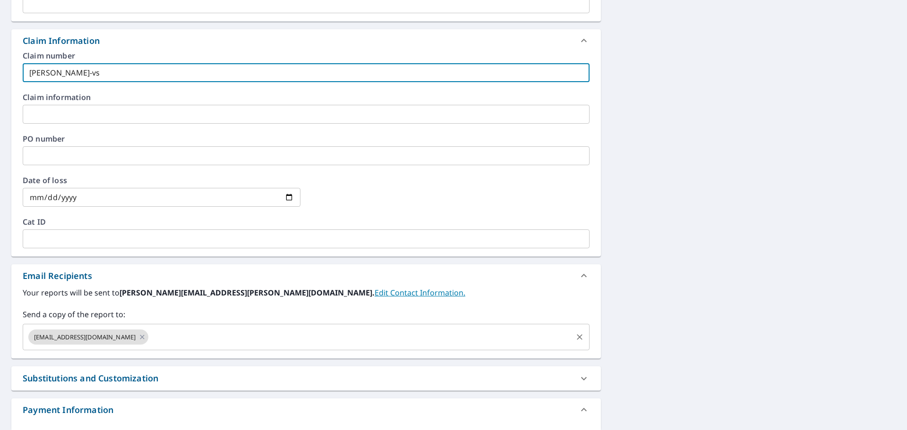
scroll to position [331, 0]
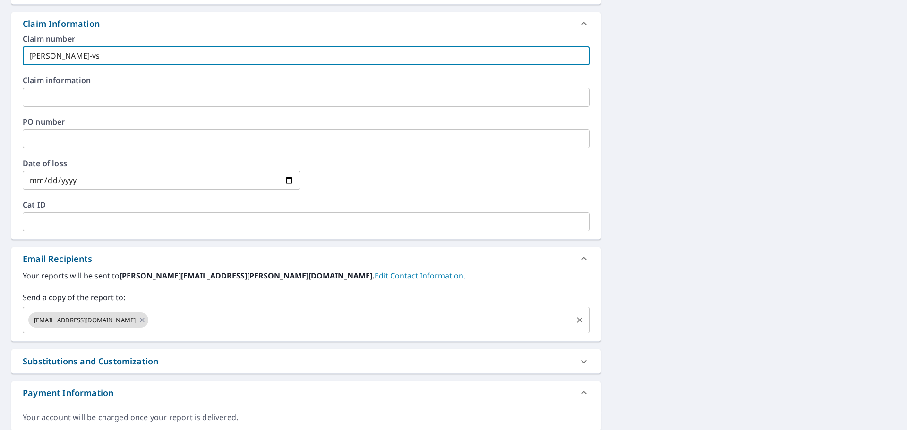
click at [167, 316] on input "text" at bounding box center [361, 320] width 422 height 18
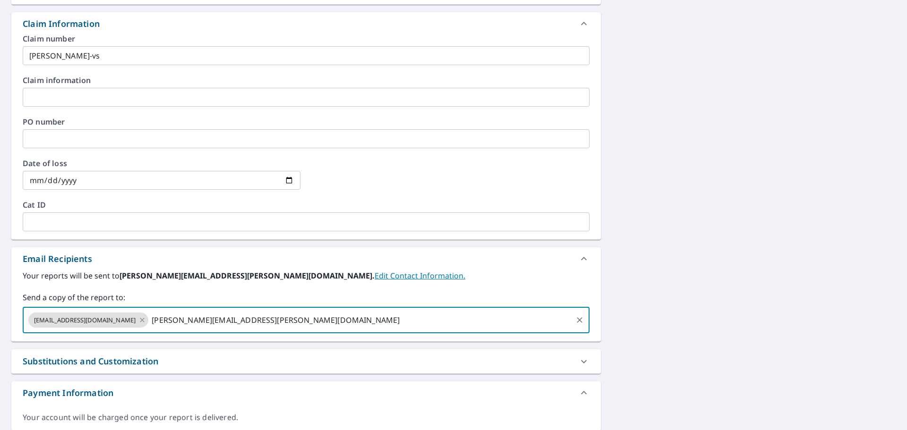
type input "[PERSON_NAME][EMAIL_ADDRESS][PERSON_NAME][DOMAIN_NAME]"
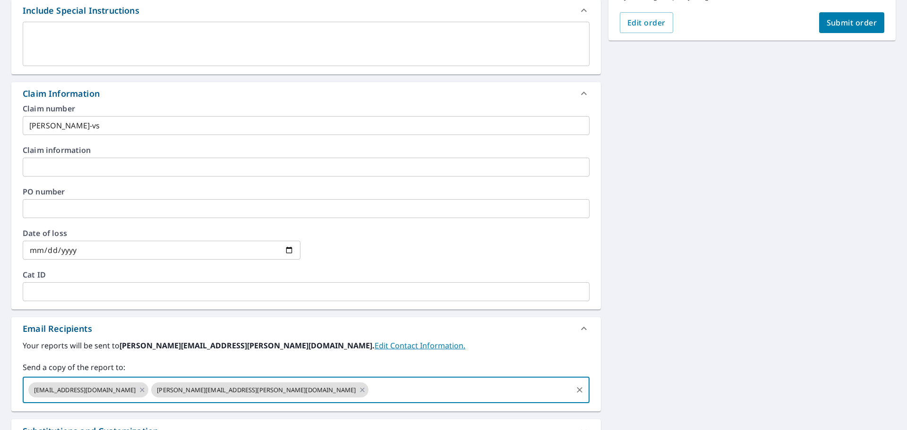
scroll to position [142, 0]
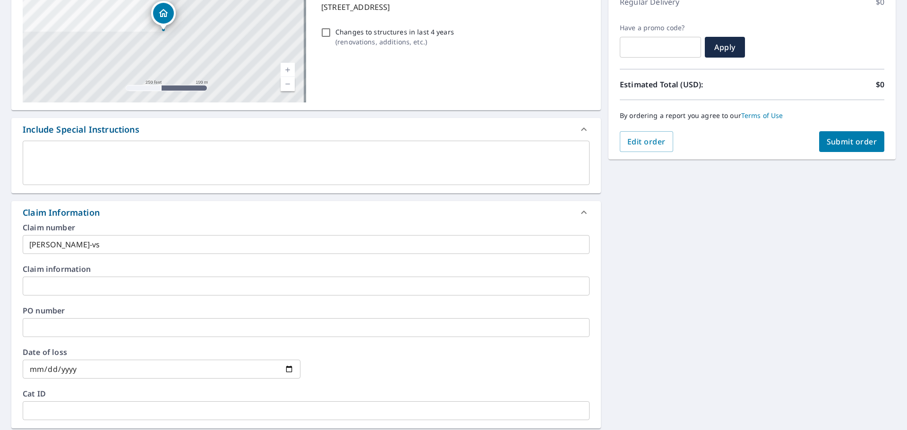
click at [835, 141] on span "Submit order" at bounding box center [852, 142] width 51 height 10
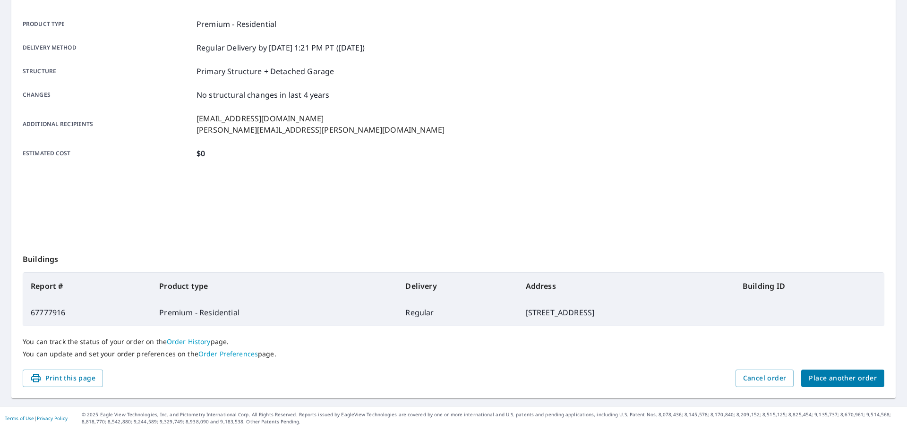
scroll to position [126, 0]
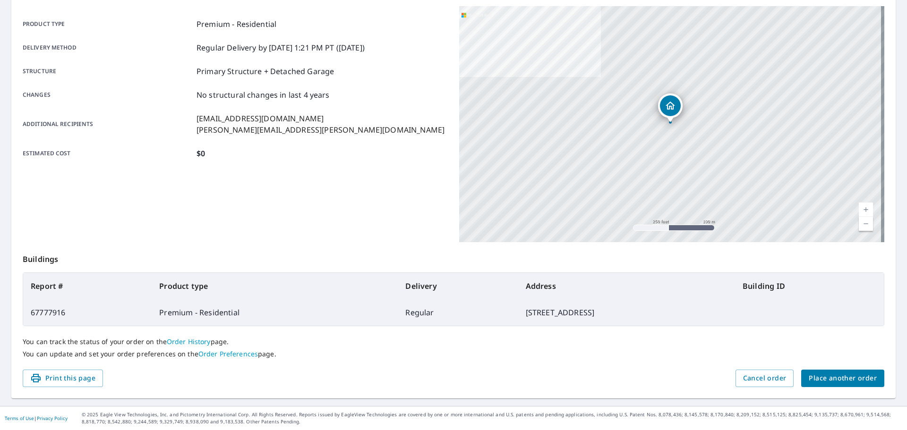
click at [815, 377] on span "Place another order" at bounding box center [843, 379] width 68 height 12
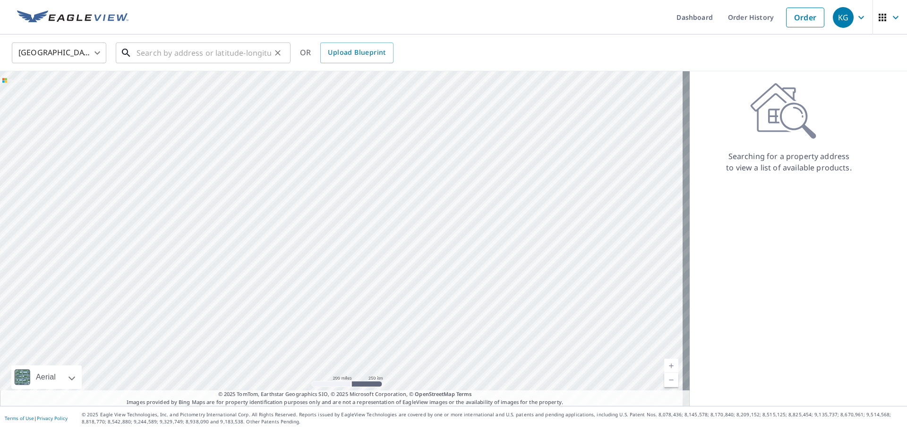
click at [214, 50] on input "text" at bounding box center [204, 53] width 135 height 26
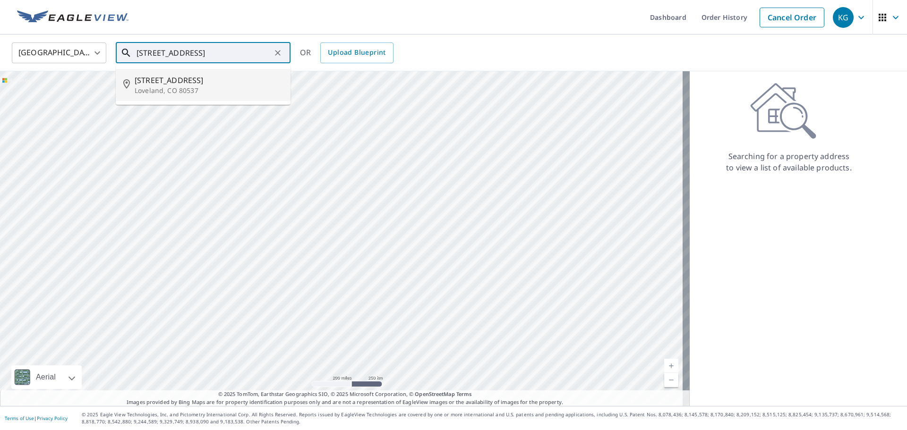
click at [207, 79] on span "[STREET_ADDRESS]" at bounding box center [209, 80] width 148 height 11
type input "[STREET_ADDRESS]"
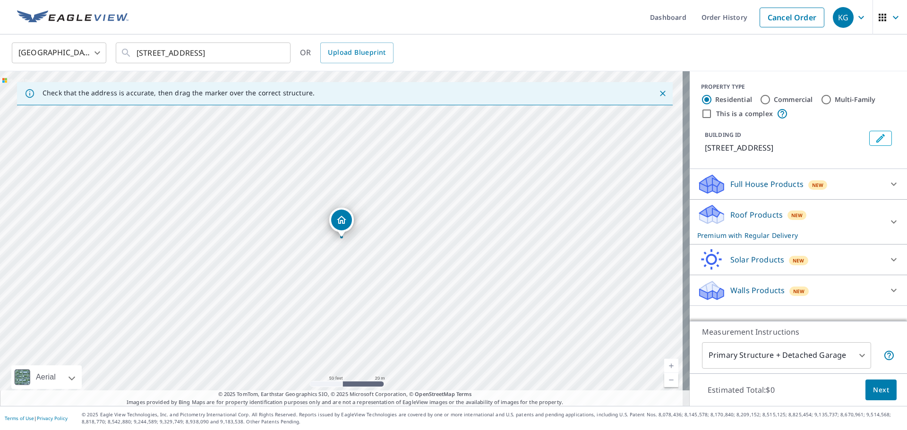
click at [873, 387] on span "Next" at bounding box center [881, 391] width 16 height 12
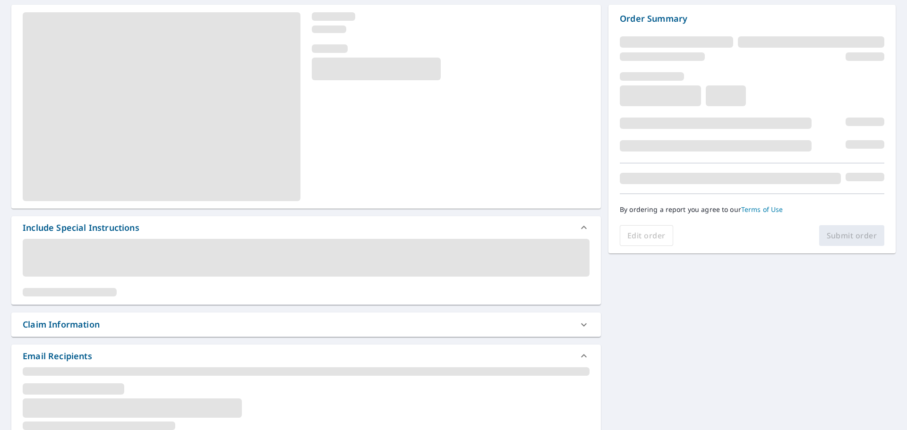
scroll to position [95, 0]
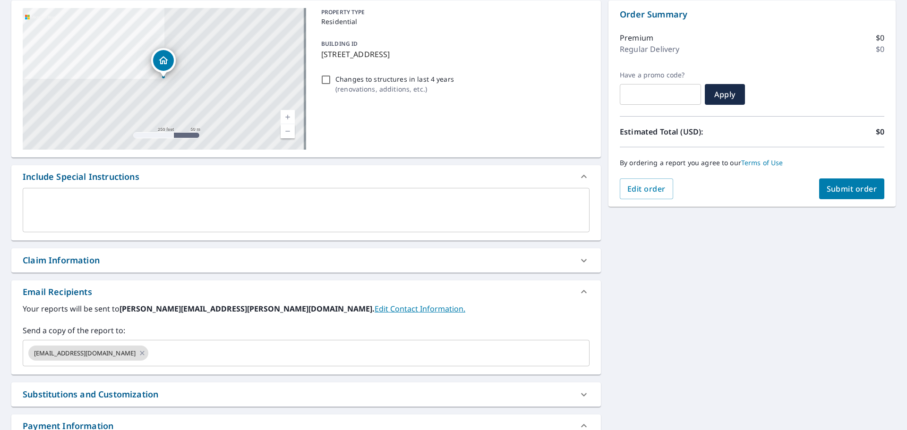
click at [132, 257] on div "Claim Information" at bounding box center [298, 260] width 550 height 13
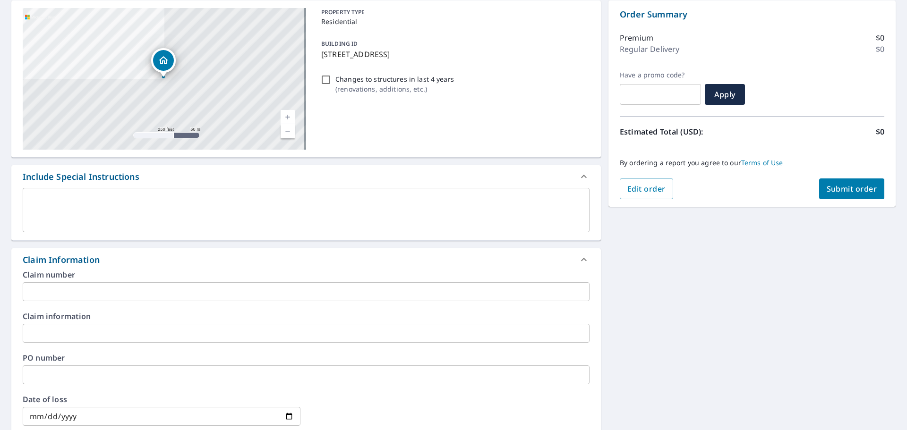
click at [137, 300] on input "text" at bounding box center [306, 292] width 567 height 19
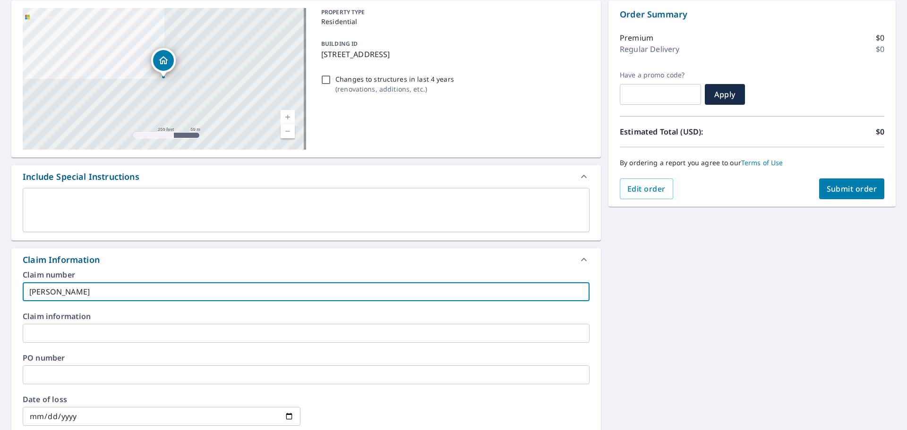
type input "[PERSON_NAME]-vs"
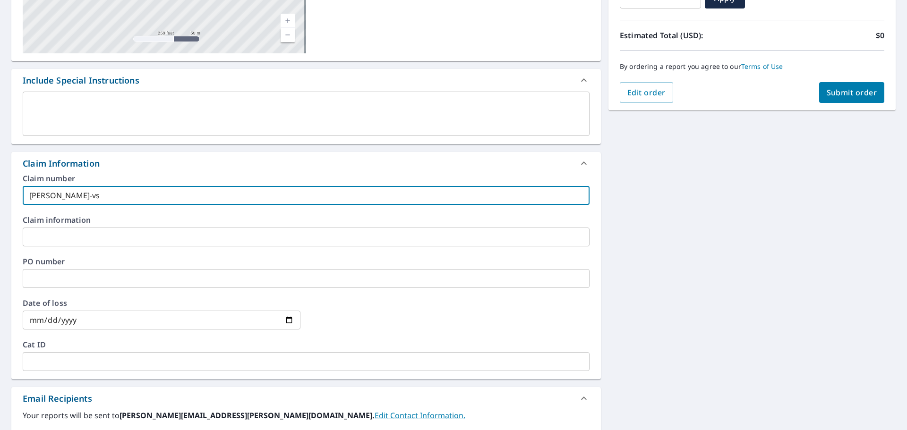
scroll to position [284, 0]
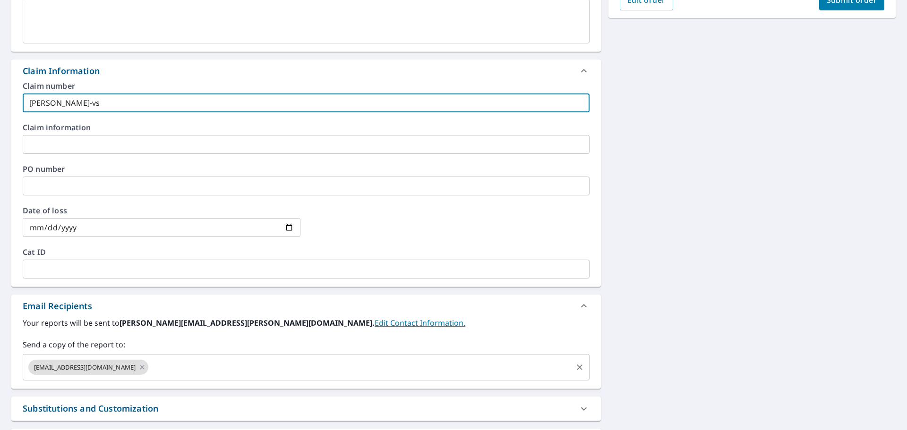
click at [172, 368] on input "text" at bounding box center [361, 368] width 422 height 18
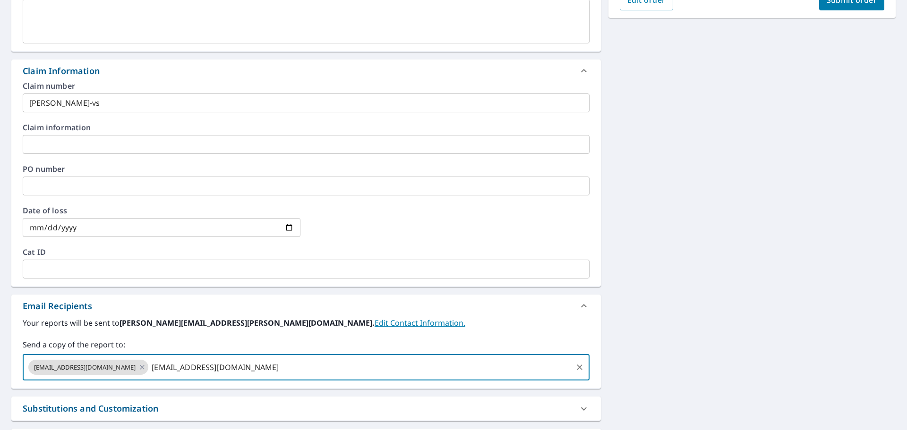
type input "[EMAIL_ADDRESS][DOMAIN_NAME]"
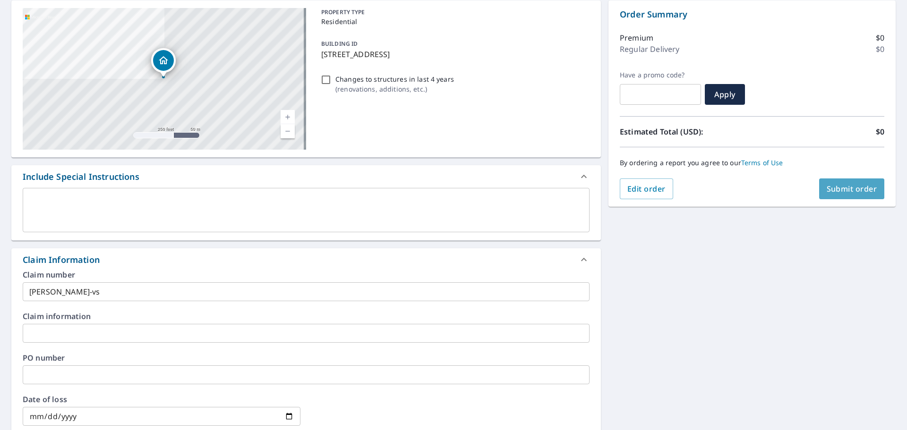
click at [836, 193] on span "Submit order" at bounding box center [852, 189] width 51 height 10
